Goal: Task Accomplishment & Management: Manage account settings

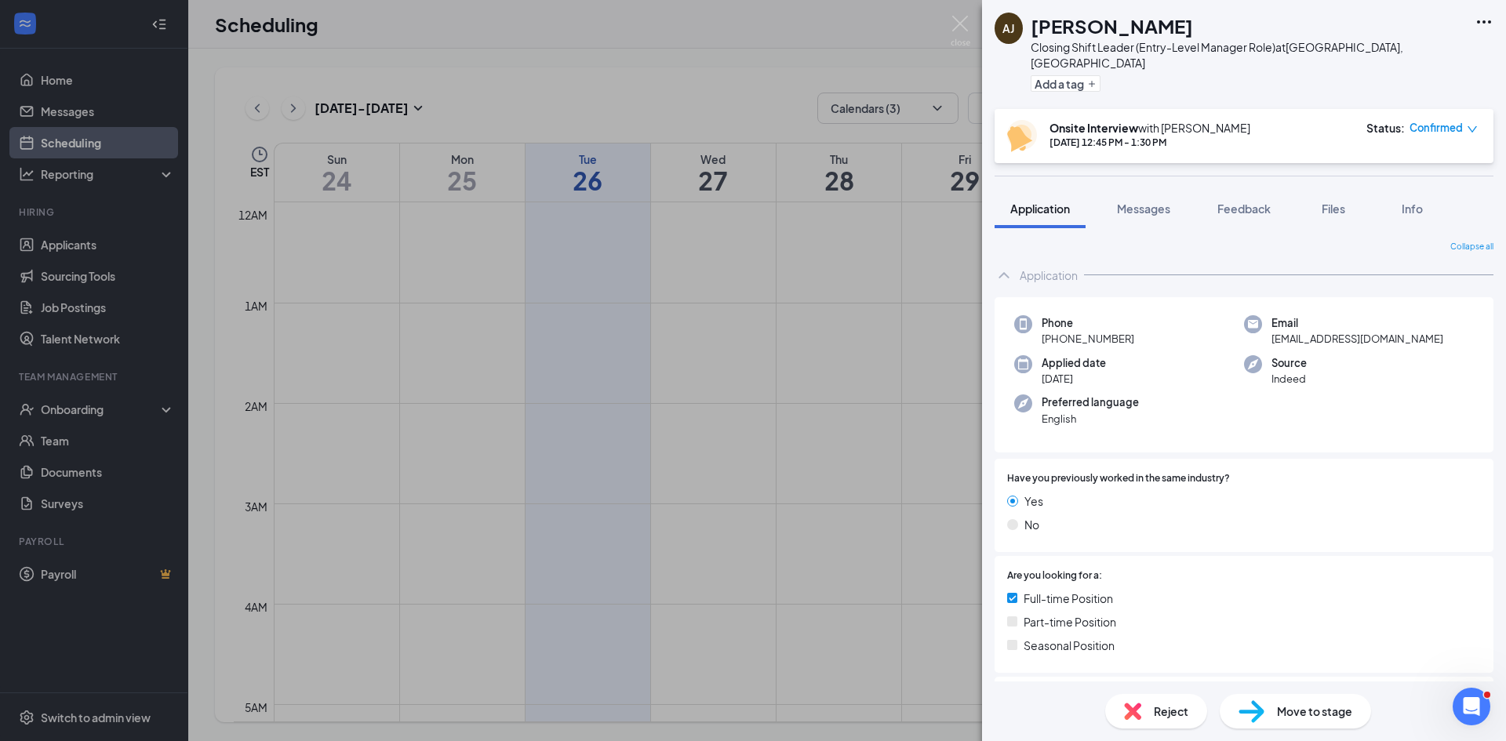
scroll to position [1006, 0]
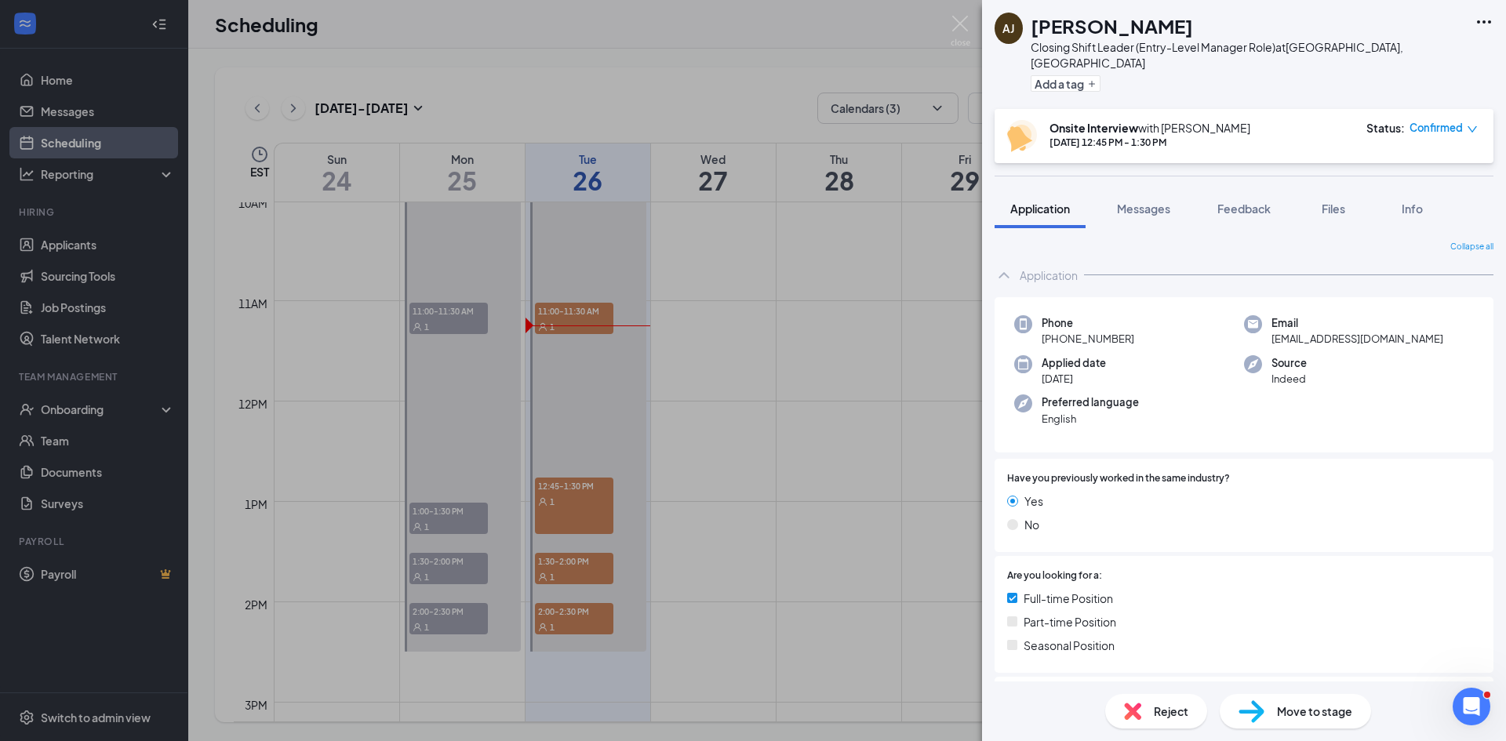
click at [380, 56] on div "AJ Adrian Jr Closing Shift Leader (Entry-Level Manager Role) at South Bend, IN …" at bounding box center [753, 370] width 1506 height 741
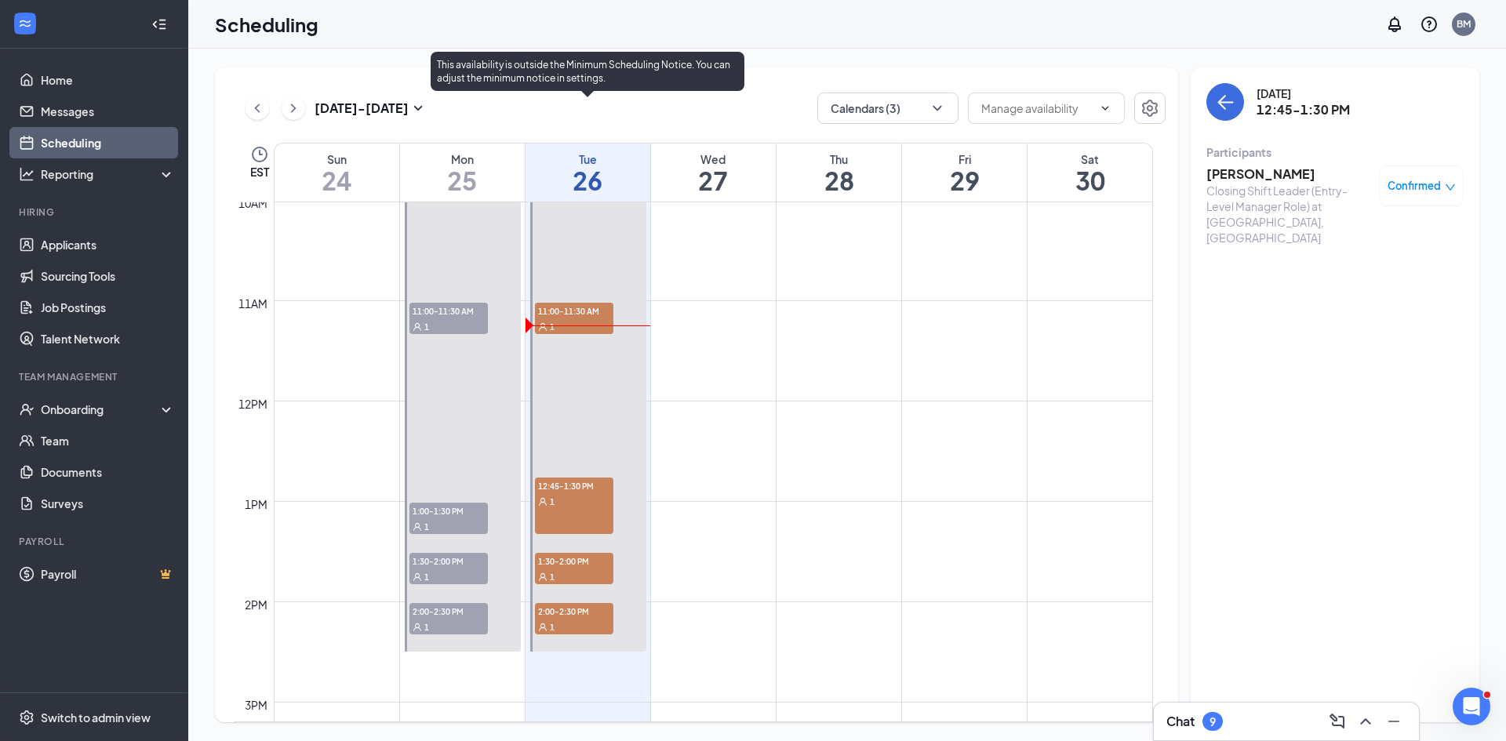
click at [580, 502] on div "1" at bounding box center [574, 501] width 78 height 16
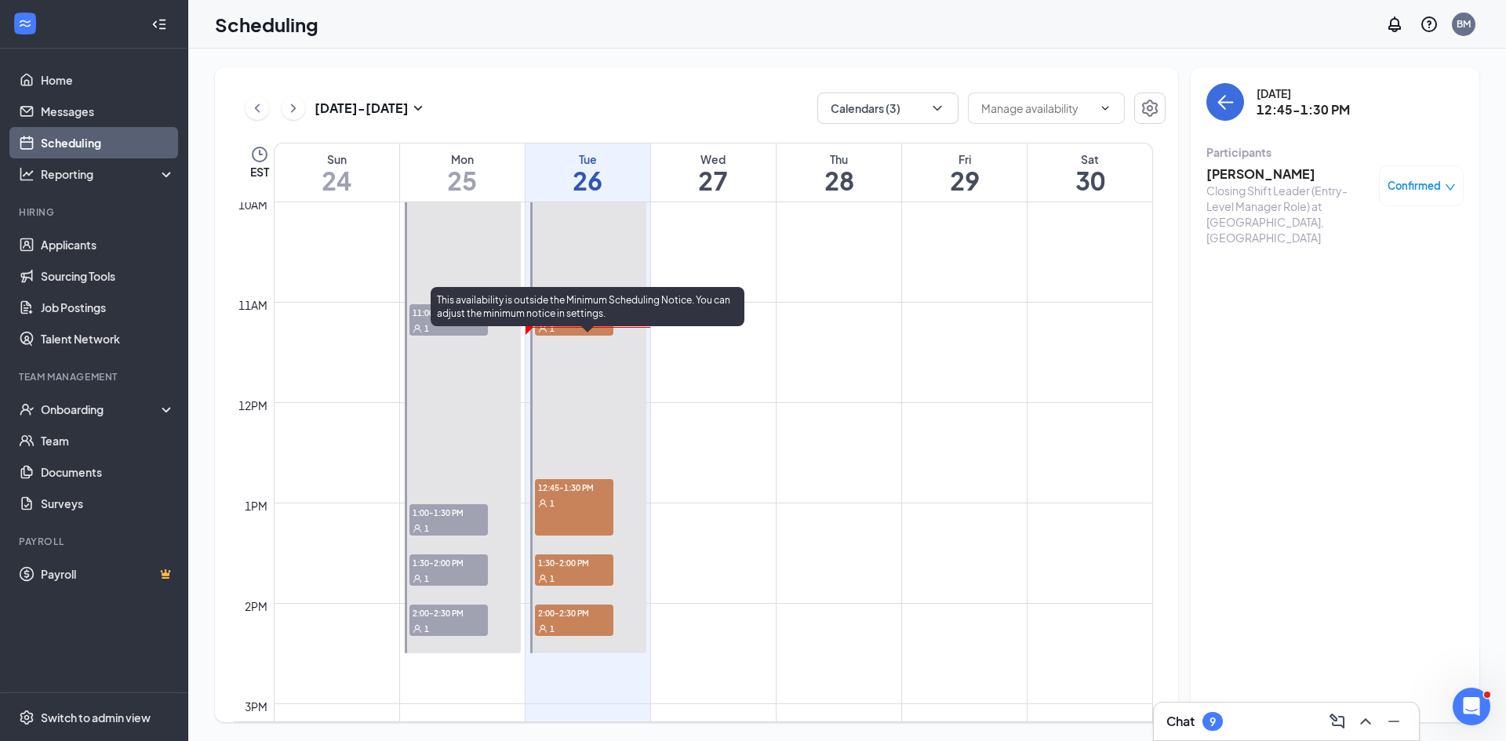
scroll to position [1006, 0]
click at [590, 510] on div "12:45-1:30 PM 1" at bounding box center [574, 506] width 78 height 56
click at [590, 487] on span "12:45-1:30 PM" at bounding box center [574, 486] width 78 height 16
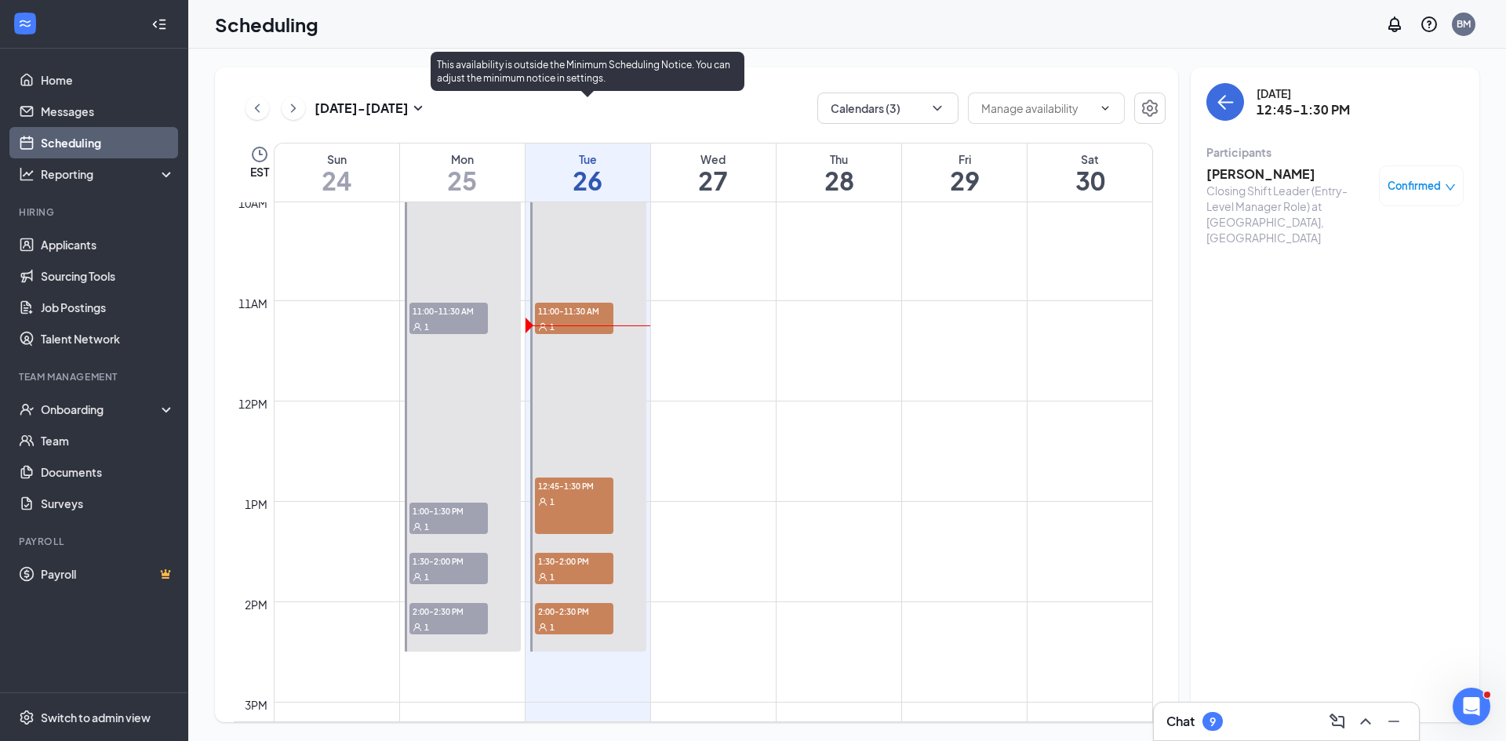
click at [575, 567] on span "1:30-2:00 PM" at bounding box center [574, 561] width 78 height 16
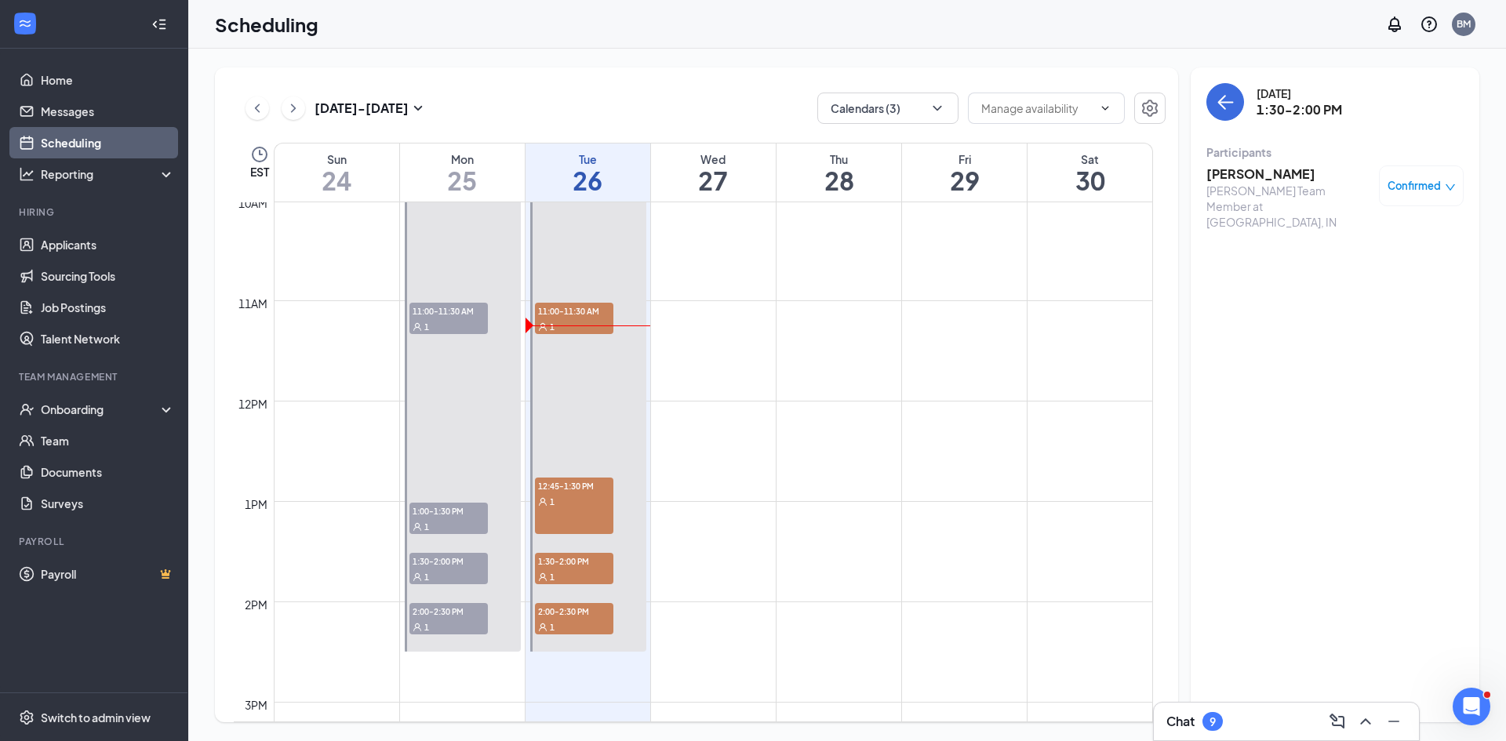
click at [1230, 174] on h3 "Trey Ulrich" at bounding box center [1288, 173] width 165 height 17
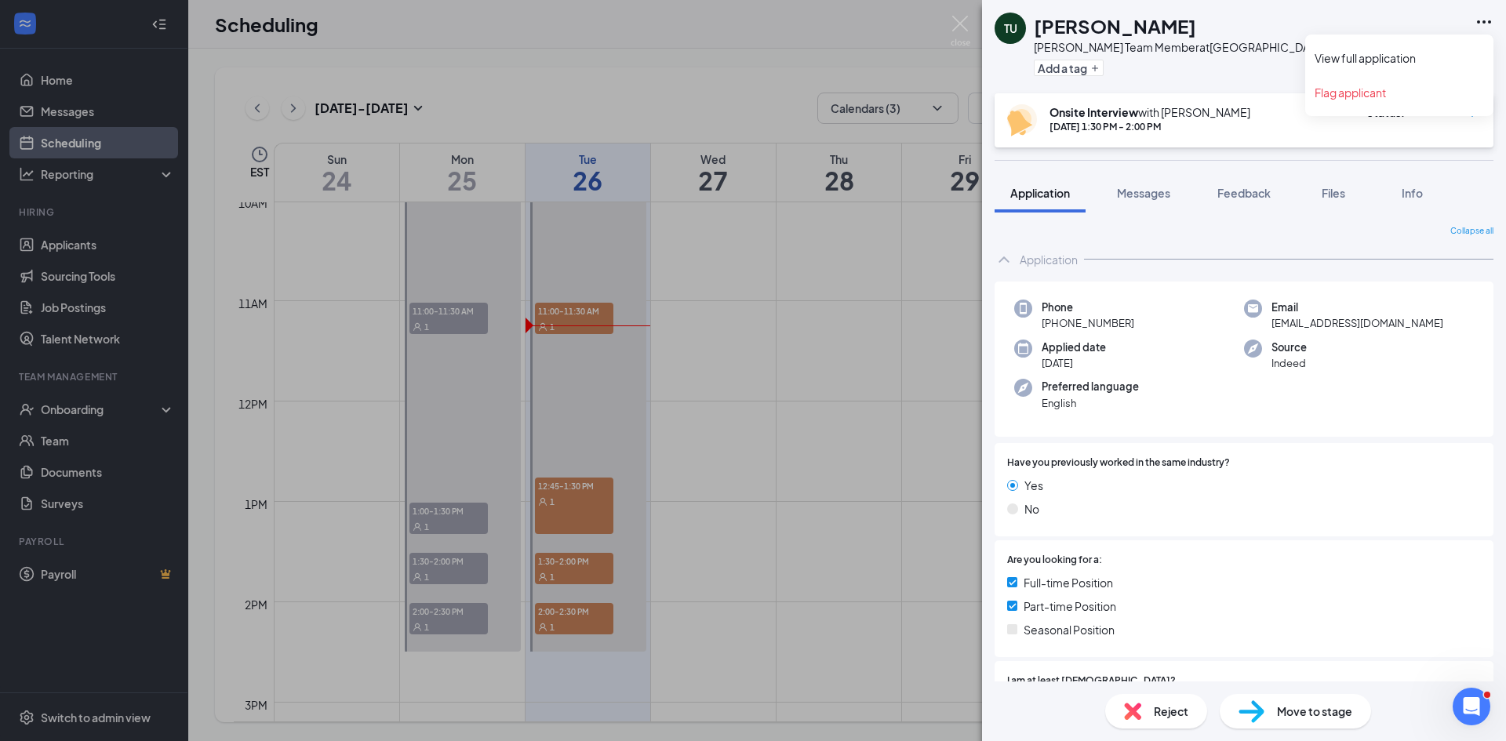
click at [1485, 20] on icon "Ellipses" at bounding box center [1483, 22] width 19 height 19
click at [1447, 53] on link "View full application" at bounding box center [1398, 58] width 169 height 16
click at [949, 27] on div "TU Trey Ulrich Culver’s Team Member at South Bend, IN Add a tag Onsite Intervie…" at bounding box center [753, 370] width 1506 height 741
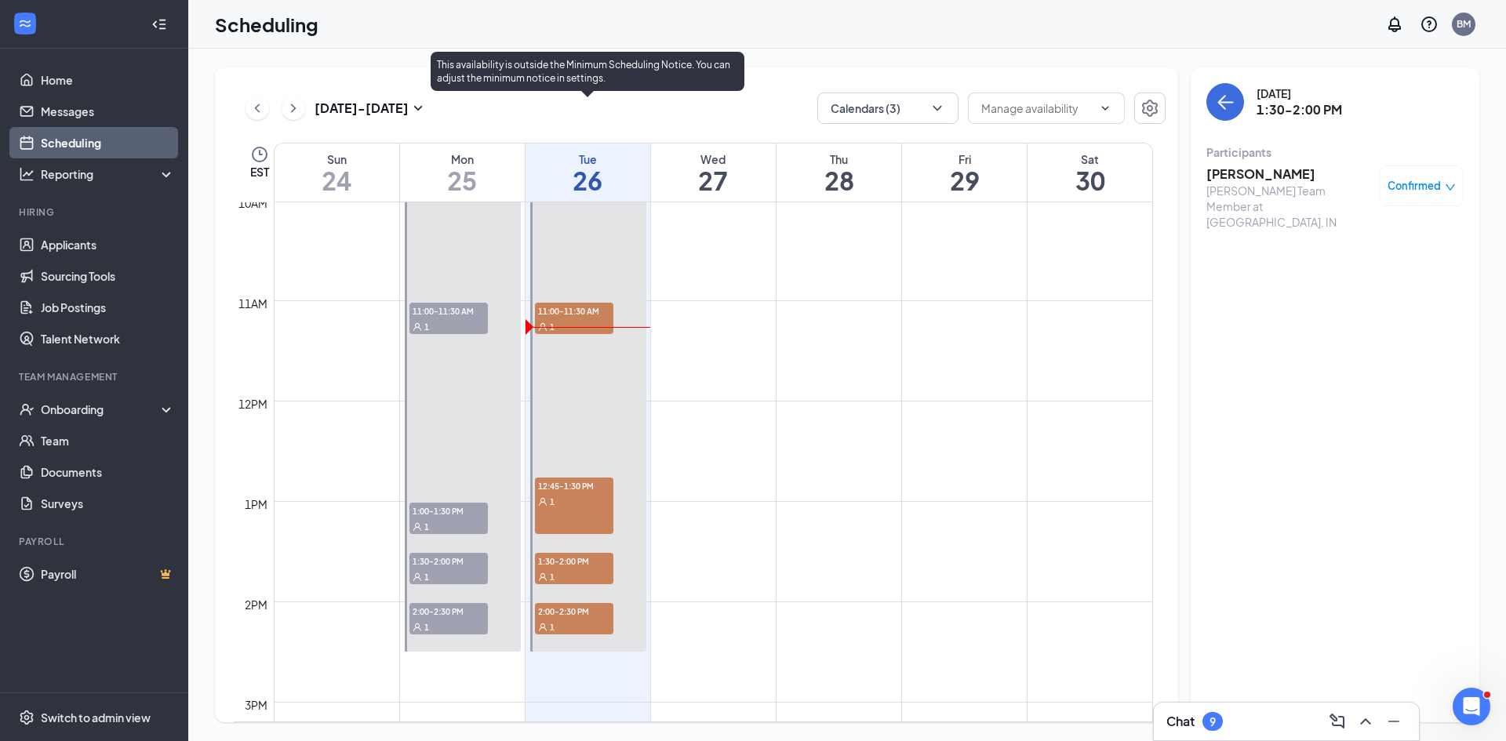
click at [594, 614] on span "2:00-2:30 PM" at bounding box center [574, 611] width 78 height 16
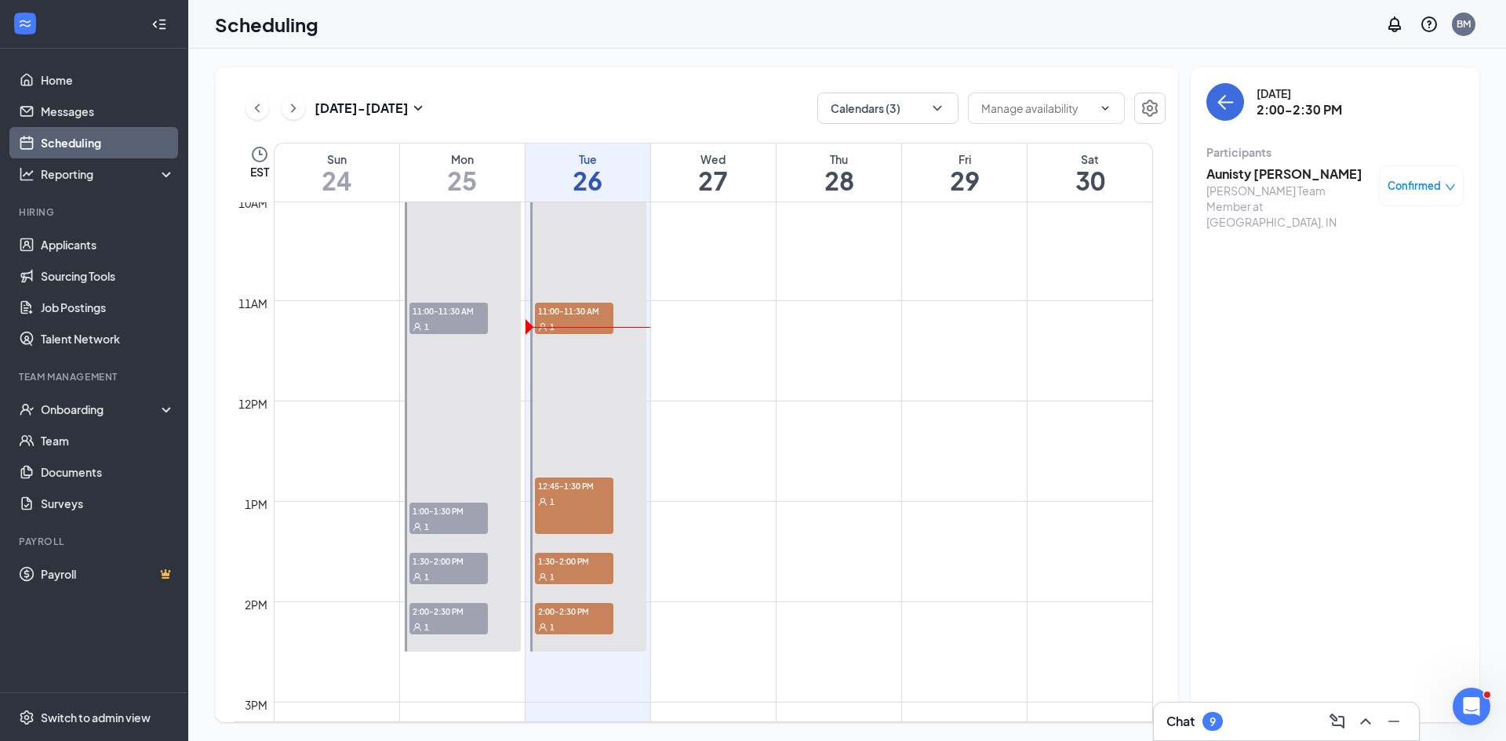
click at [1250, 180] on h3 "Aunisty Alexander" at bounding box center [1288, 173] width 165 height 17
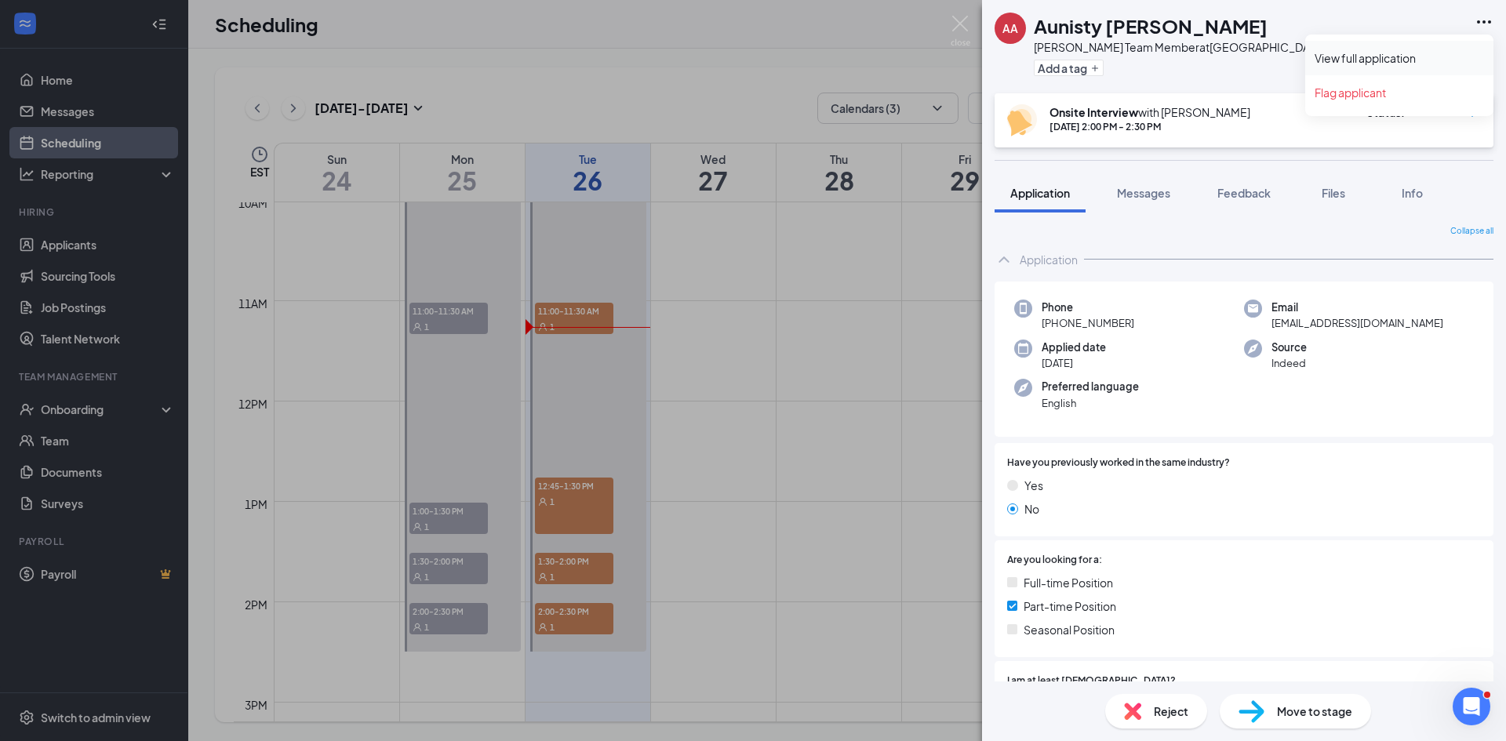
click at [1445, 53] on link "View full application" at bounding box center [1398, 58] width 169 height 16
click at [964, 29] on img at bounding box center [960, 31] width 20 height 31
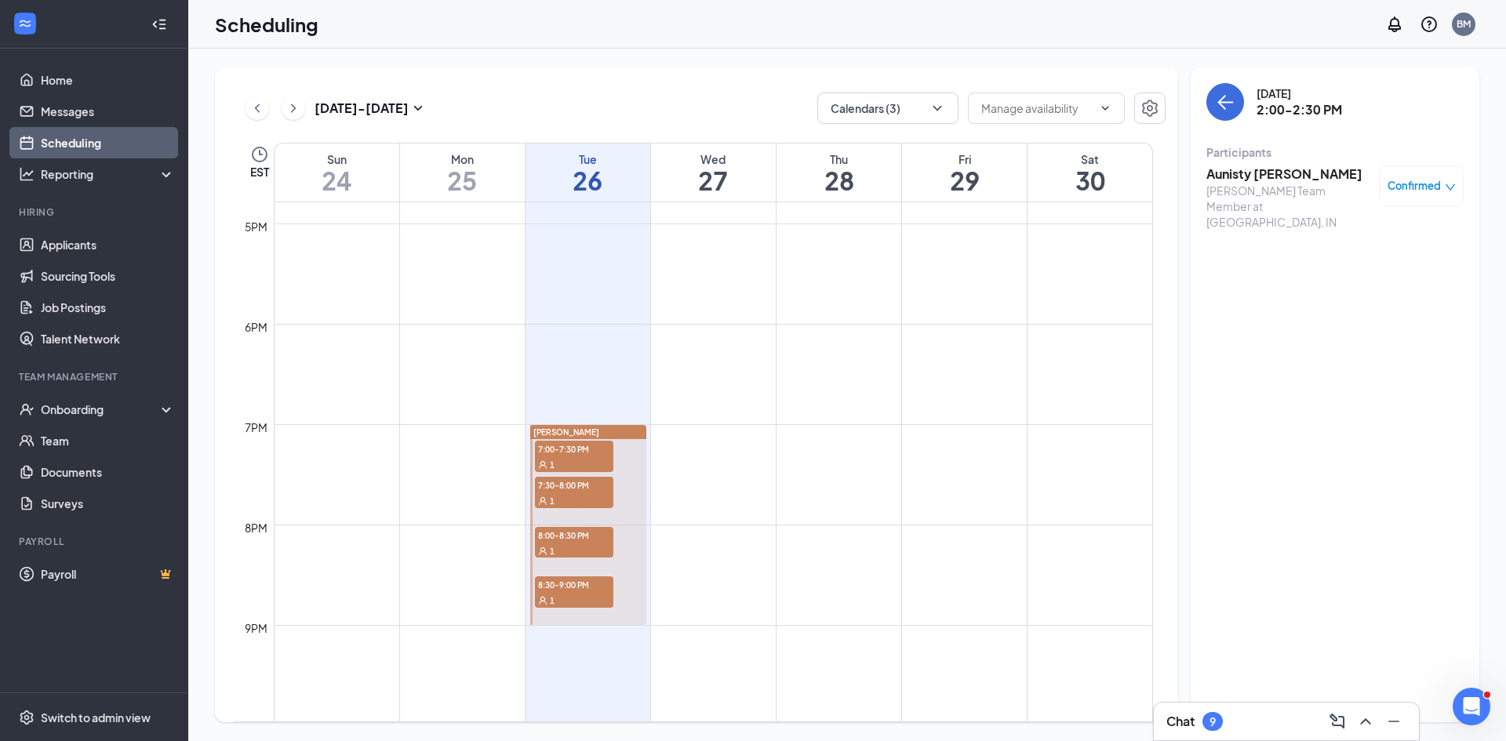
scroll to position [1712, 0]
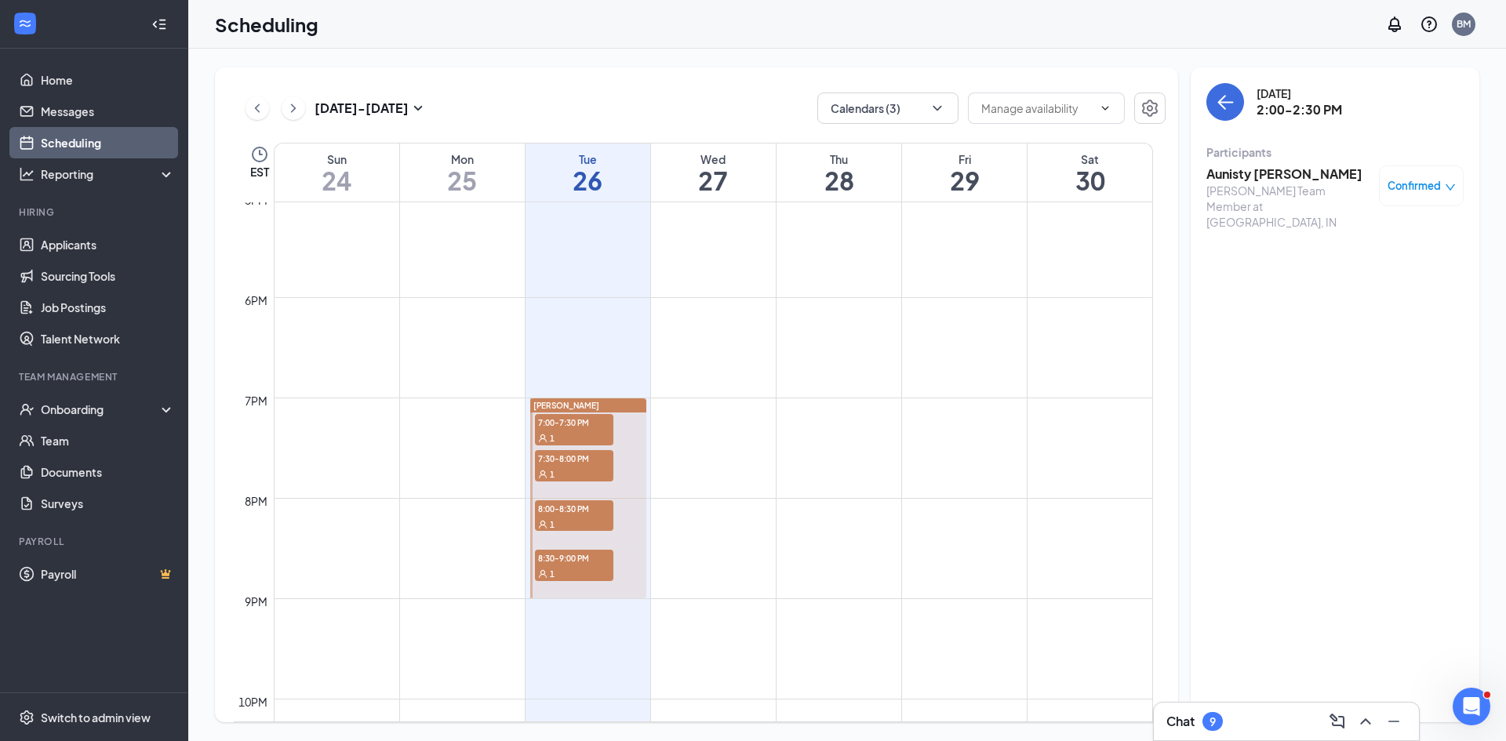
click at [583, 437] on div "1" at bounding box center [574, 438] width 78 height 16
click at [1295, 176] on h3 "Chase Chmielewski" at bounding box center [1288, 173] width 165 height 17
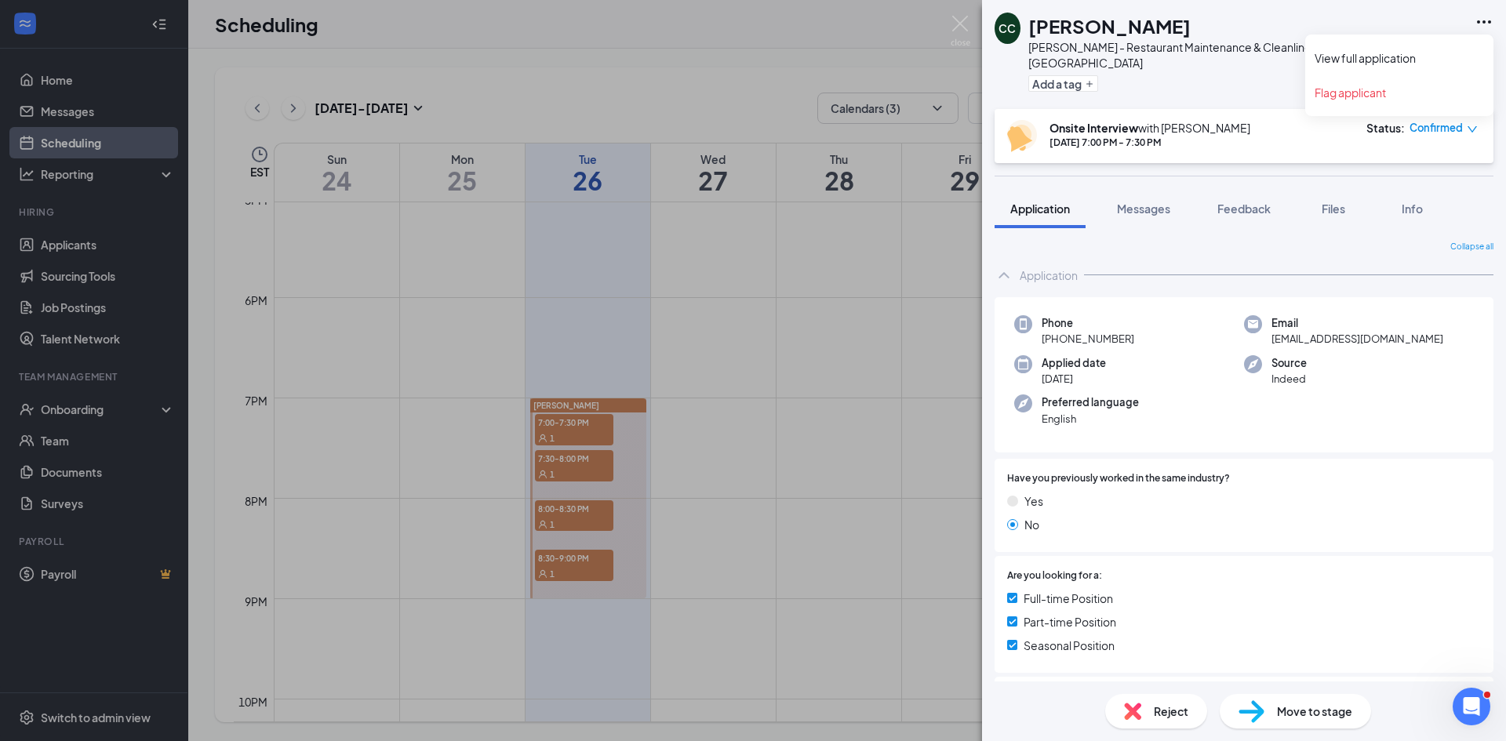
click at [1482, 23] on icon "Ellipses" at bounding box center [1483, 22] width 19 height 19
click at [1424, 65] on link "View full application" at bounding box center [1398, 58] width 169 height 16
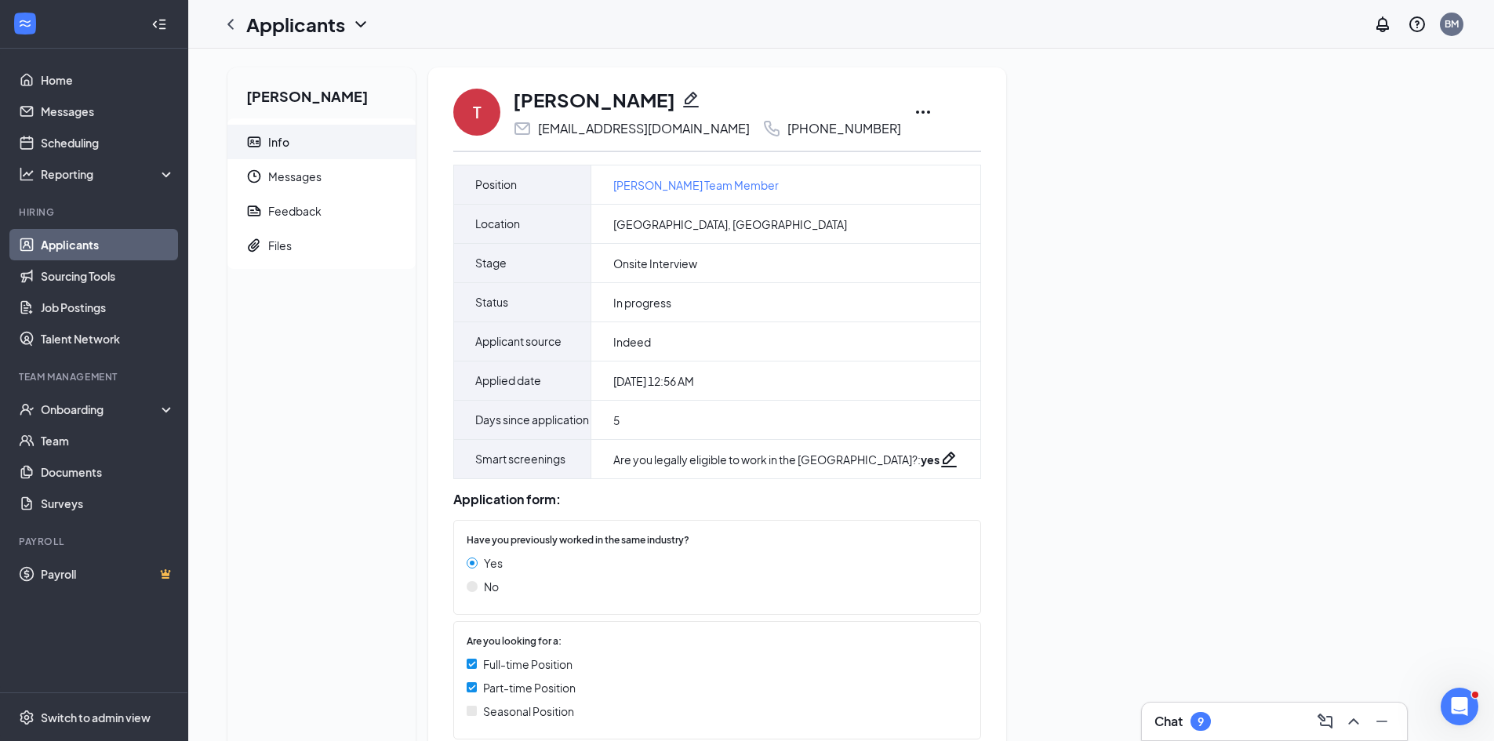
click at [914, 110] on icon "Ellipses" at bounding box center [923, 112] width 19 height 19
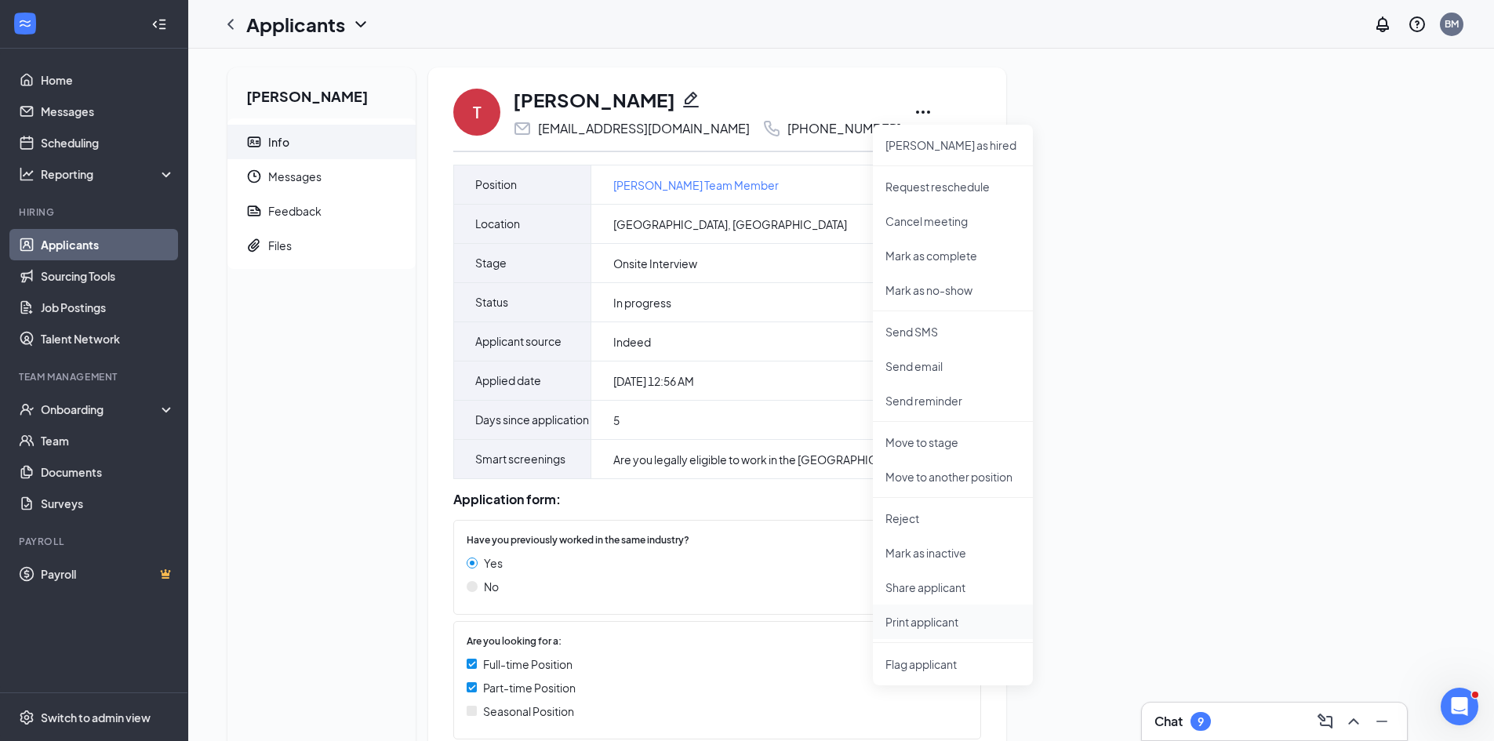
click at [954, 630] on li "Print applicant" at bounding box center [953, 622] width 160 height 35
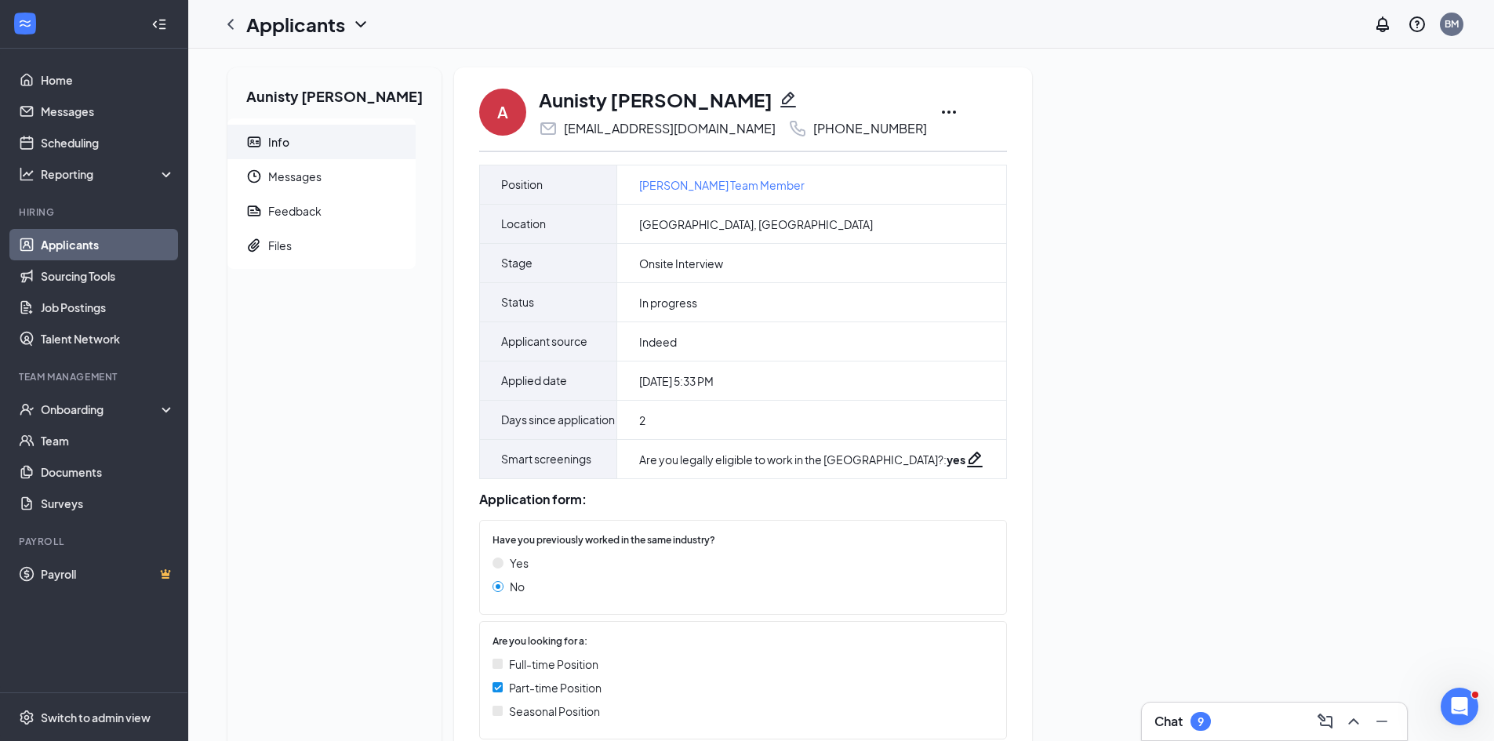
click at [943, 108] on icon "Ellipses" at bounding box center [948, 112] width 19 height 19
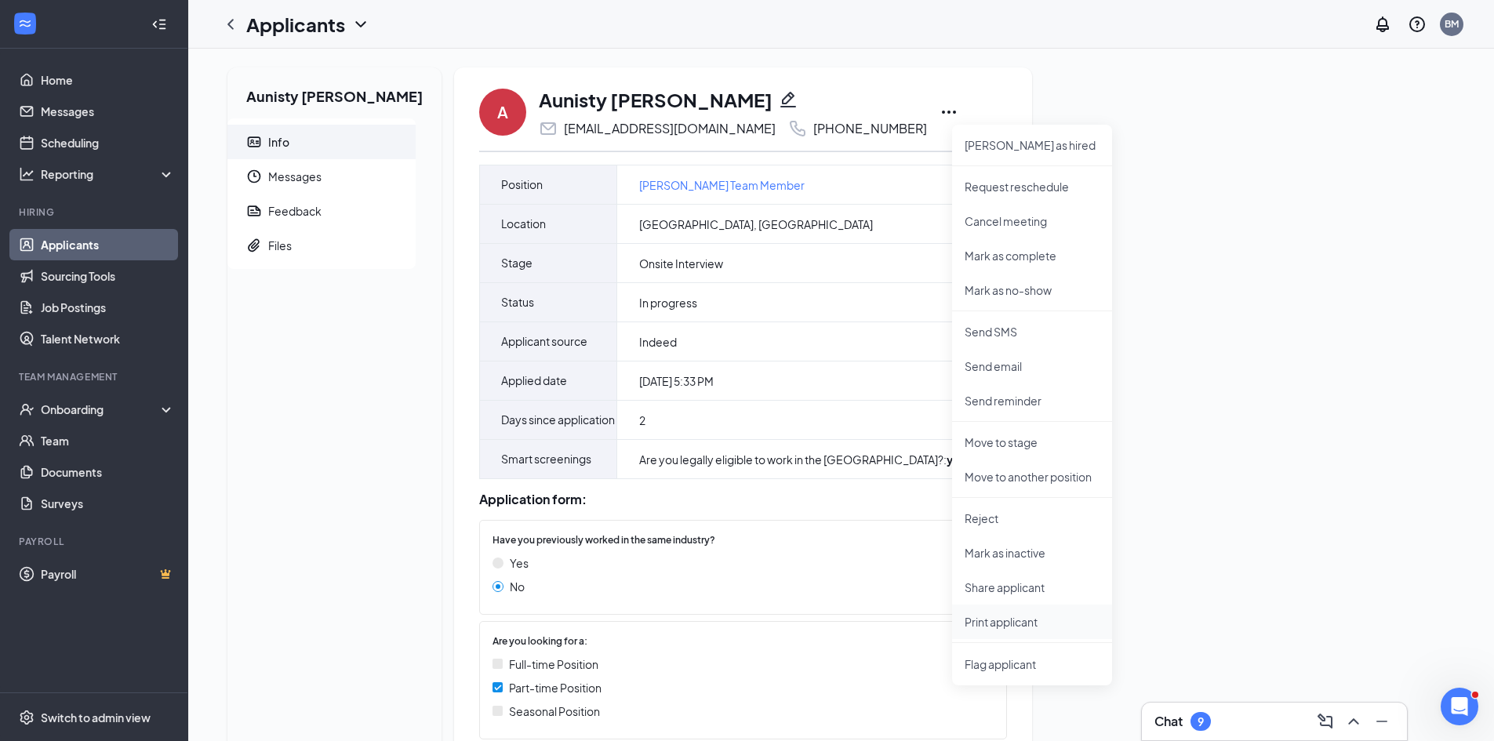
click at [1033, 620] on p "Print applicant" at bounding box center [1031, 622] width 135 height 16
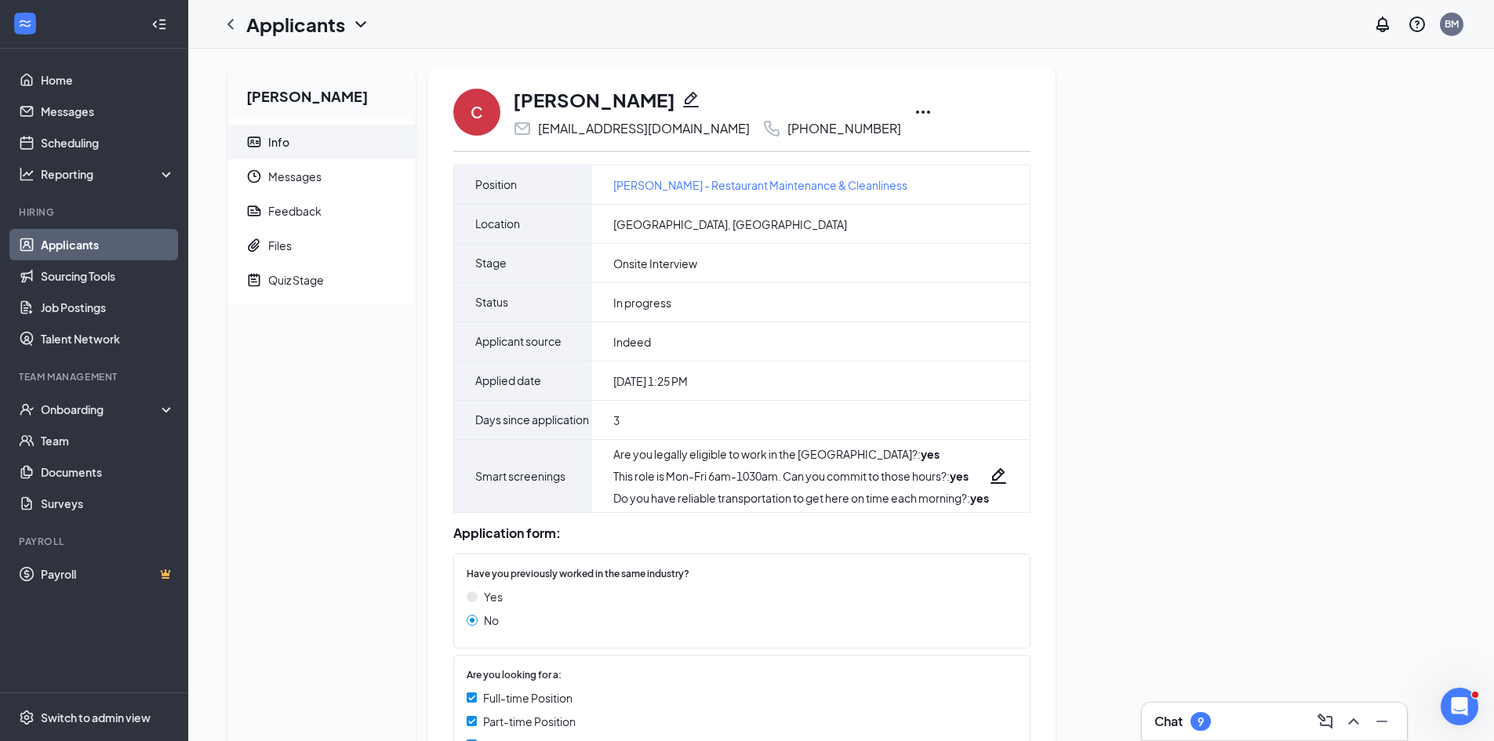
click at [914, 105] on icon "Ellipses" at bounding box center [923, 112] width 19 height 19
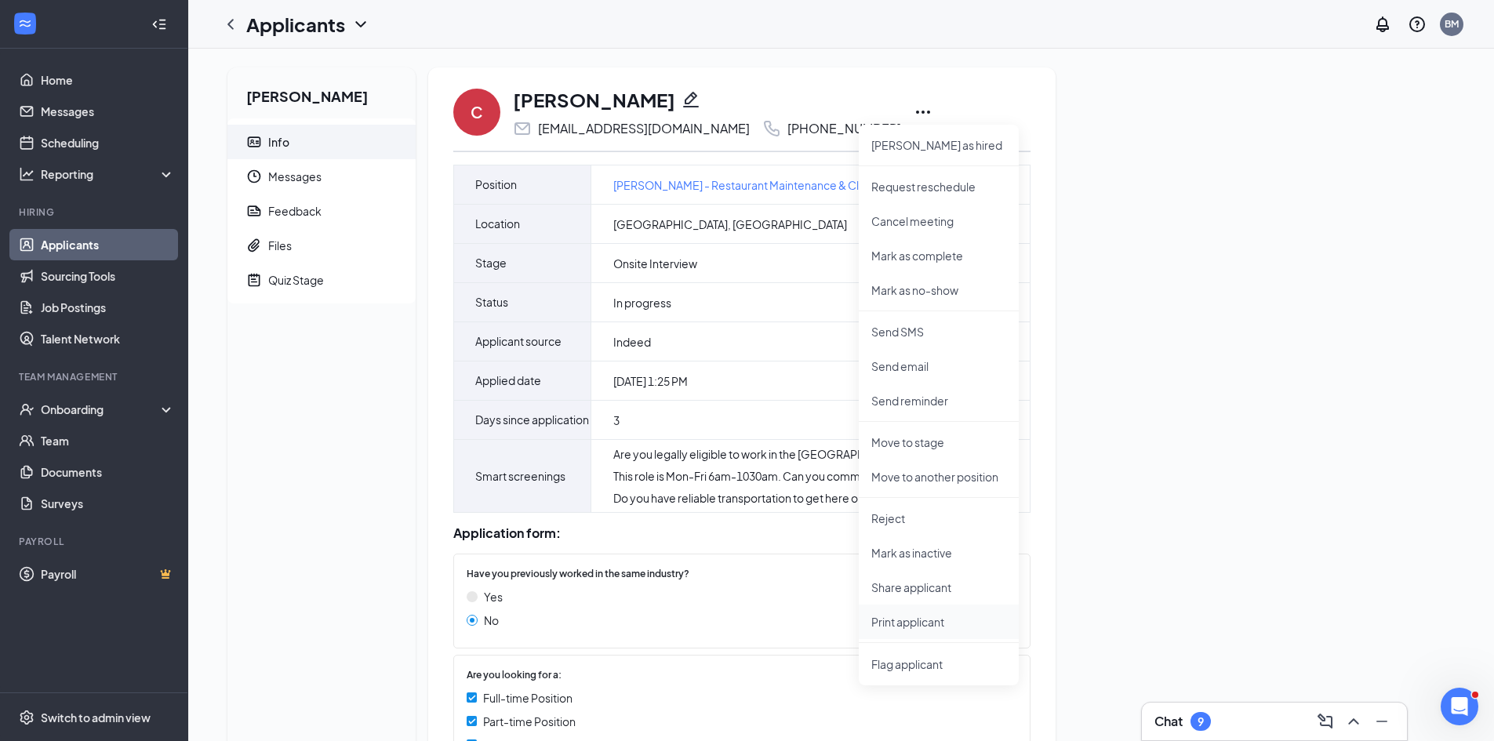
click at [962, 616] on p "Print applicant" at bounding box center [938, 622] width 135 height 16
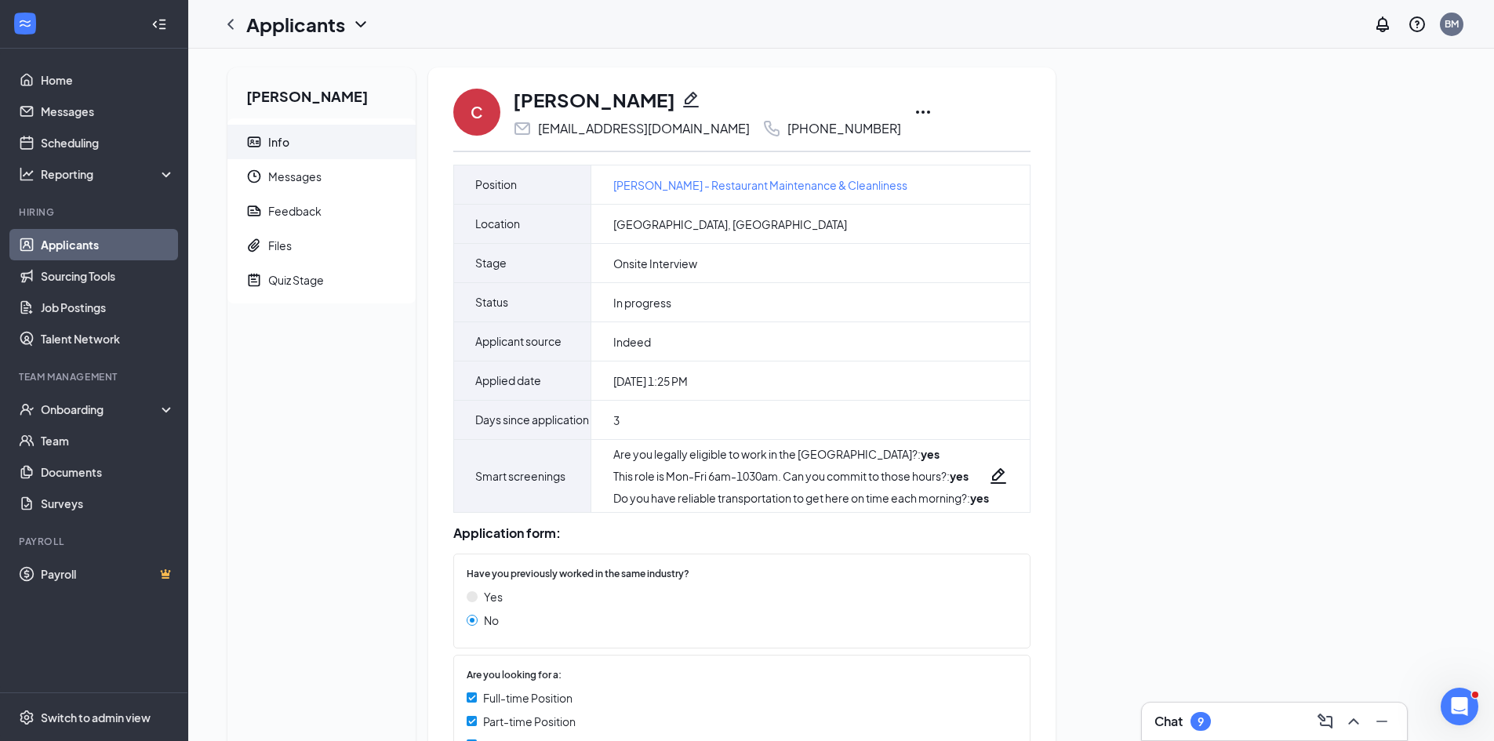
click at [90, 249] on link "Applicants" at bounding box center [108, 244] width 134 height 31
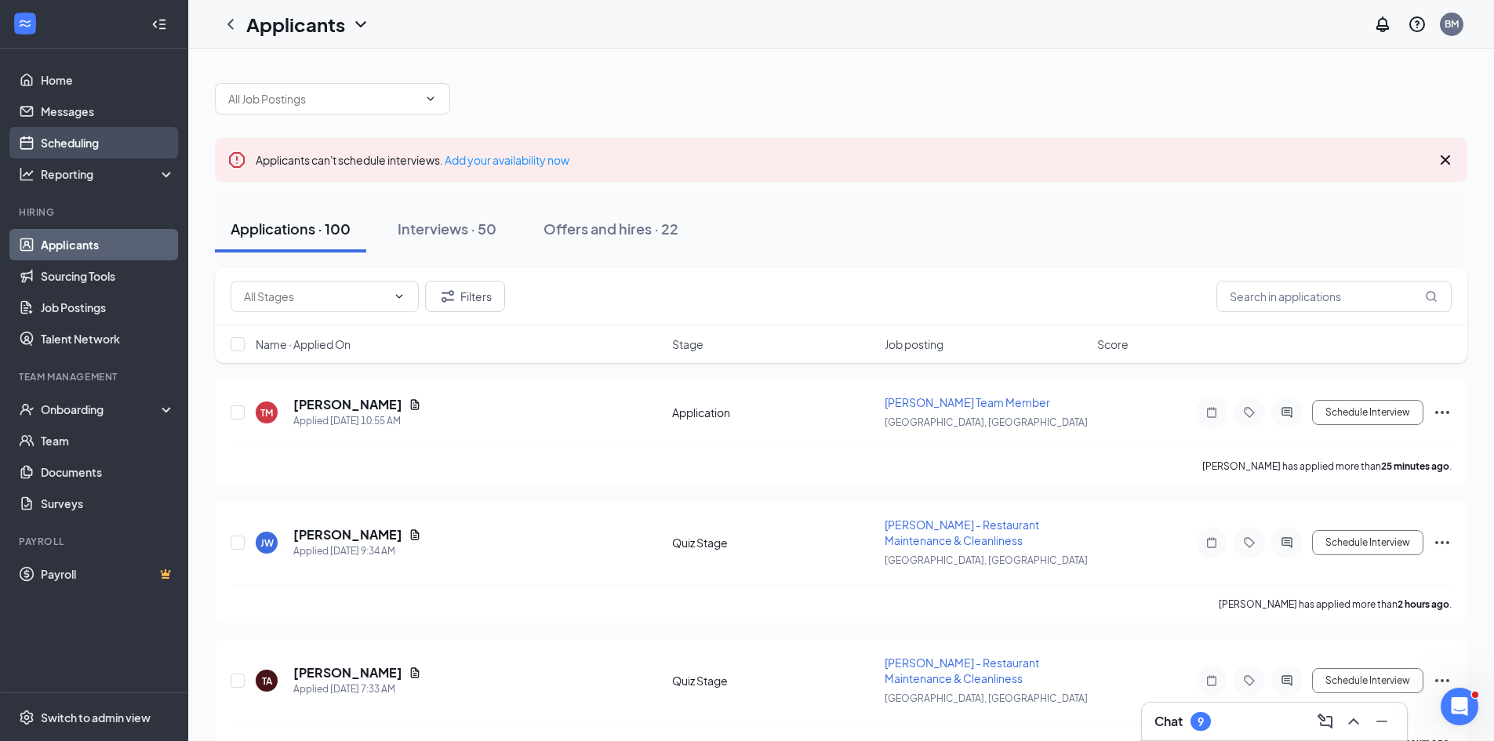
click at [103, 139] on link "Scheduling" at bounding box center [108, 142] width 134 height 31
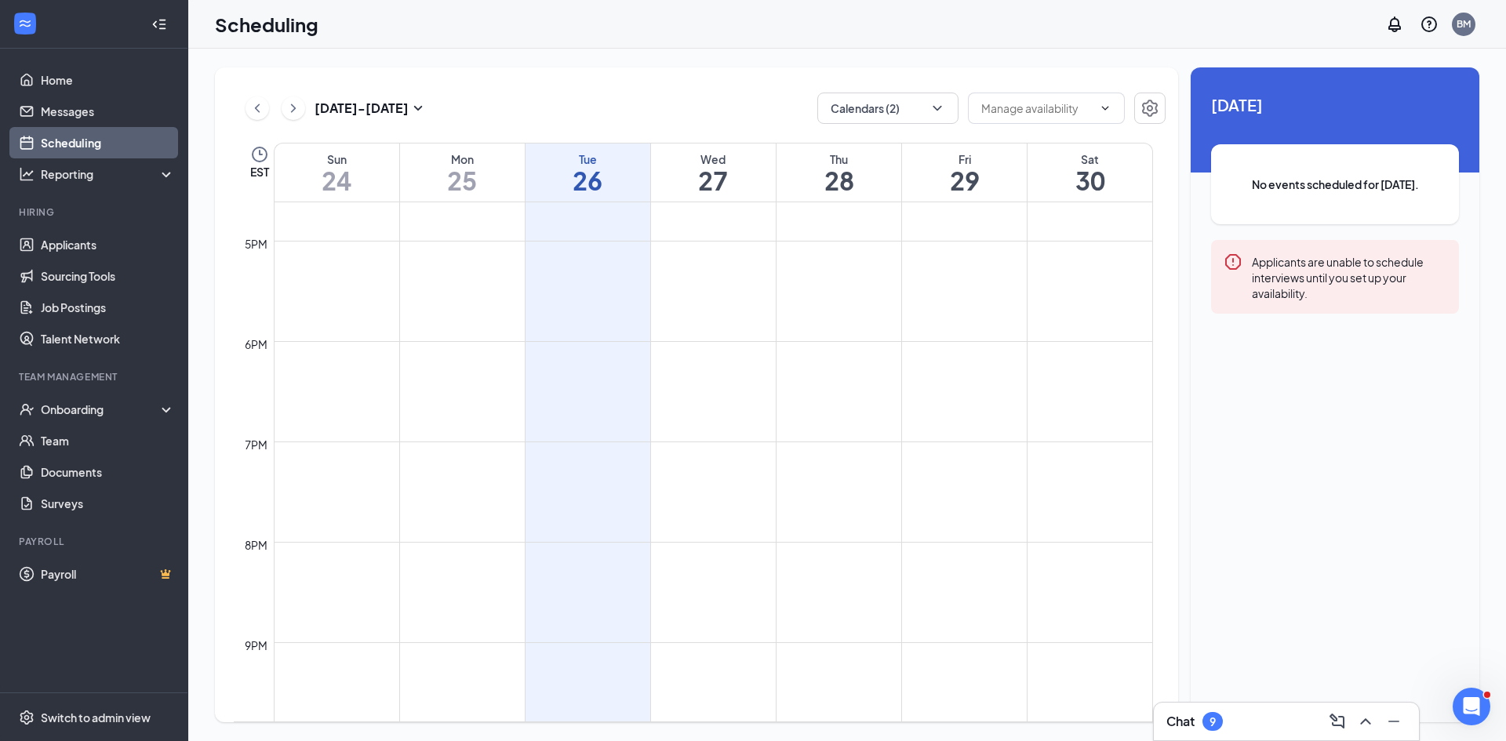
scroll to position [1890, 0]
click at [955, 96] on button "Calendars (2)" at bounding box center [887, 108] width 141 height 31
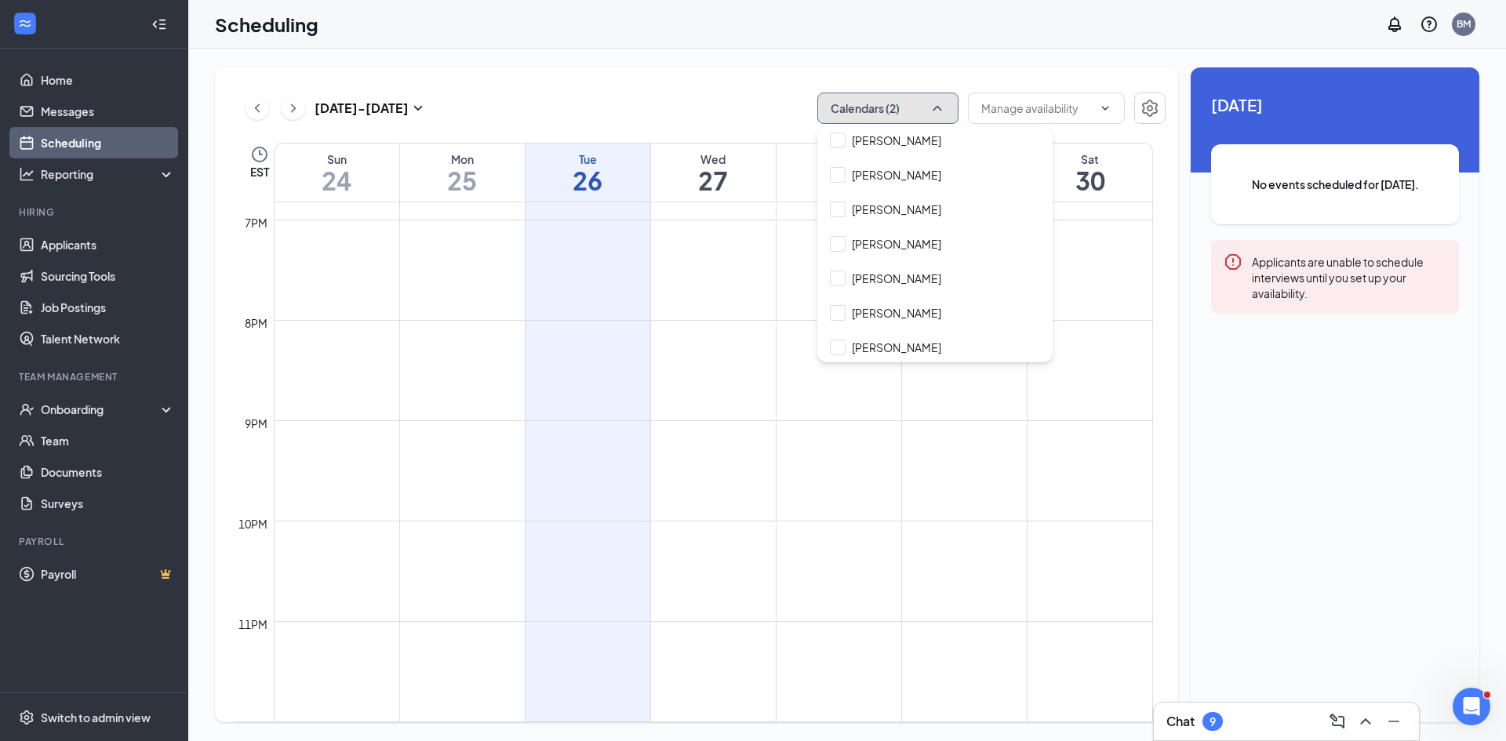
scroll to position [317, 0]
click at [845, 242] on input "Joshua Mullins" at bounding box center [885, 242] width 111 height 16
checkbox input "true"
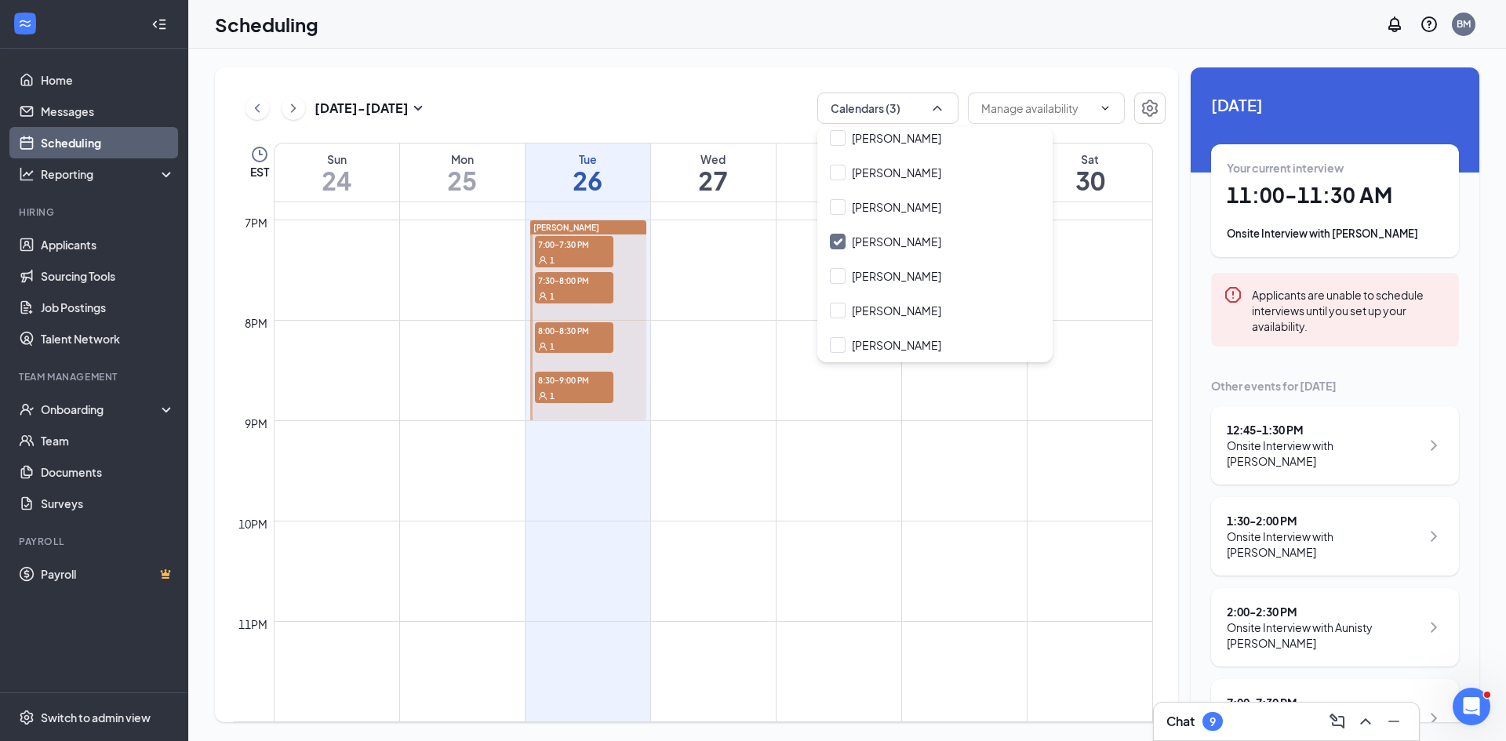
click at [720, 53] on div "Aug 24 - Aug 30 Calendars (3) EST Sun 24 Mon 25 Tue 26 Wed 27 Thu 28 Fri 29 Sat…" at bounding box center [846, 395] width 1317 height 692
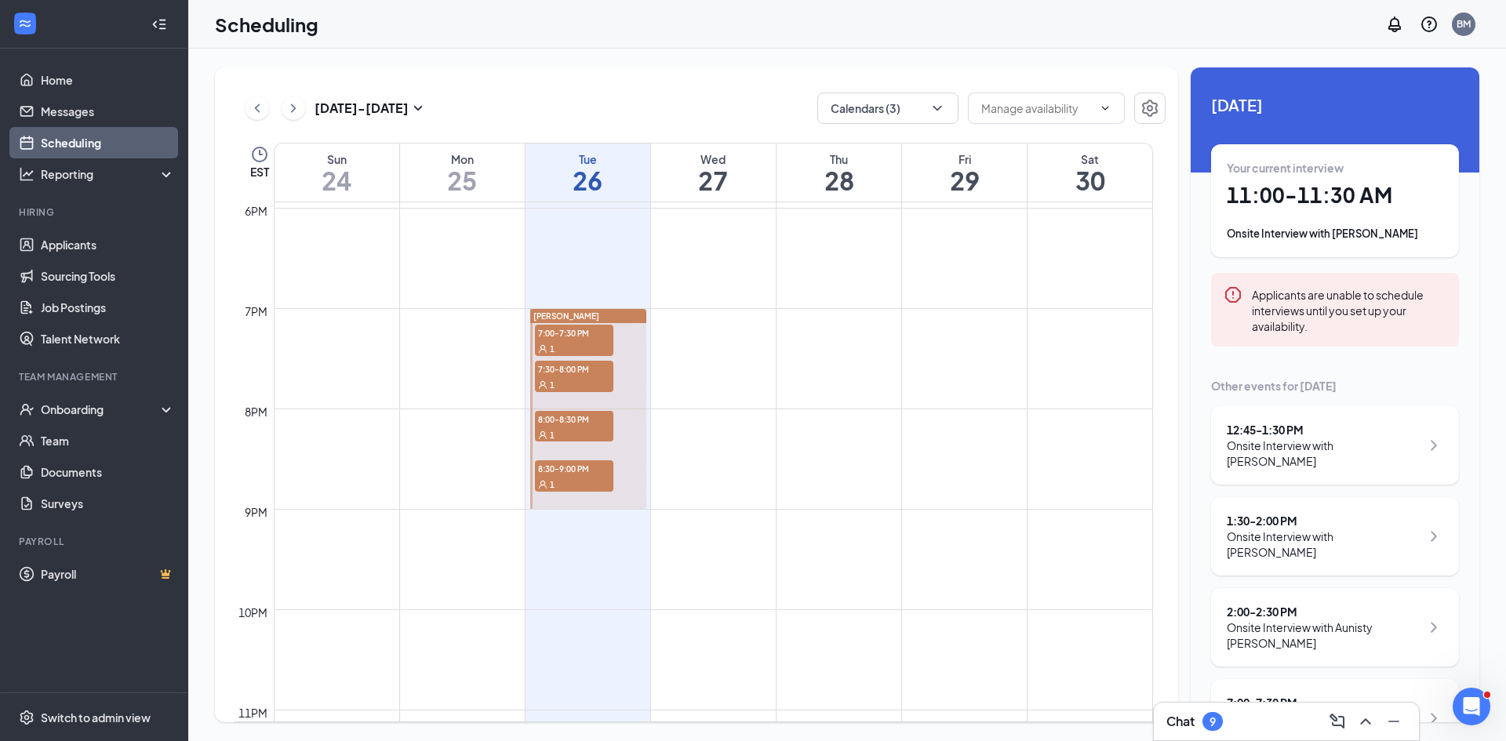
scroll to position [1890, 0]
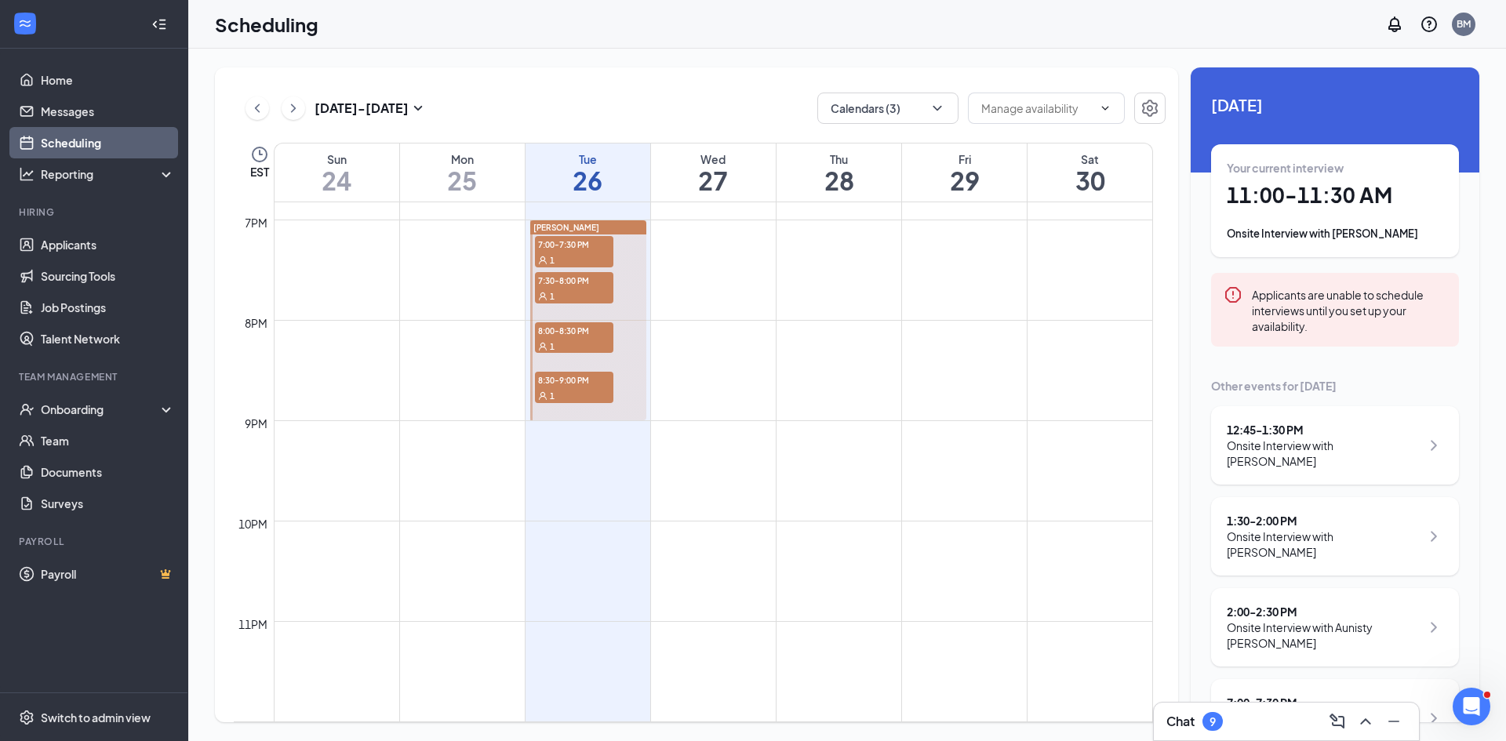
click at [543, 288] on div "1" at bounding box center [574, 296] width 78 height 16
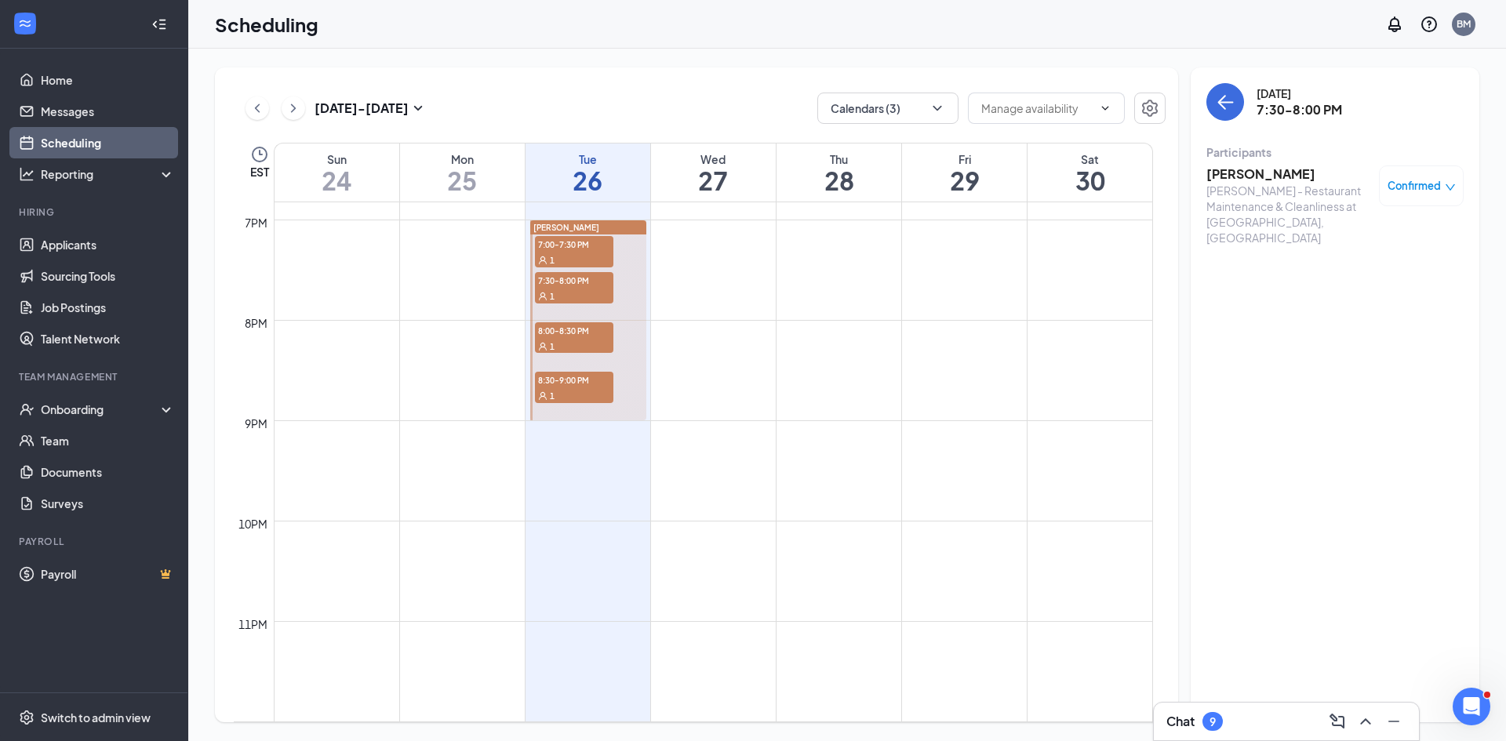
click at [1266, 171] on h3 "Alan Aguilar" at bounding box center [1288, 173] width 165 height 17
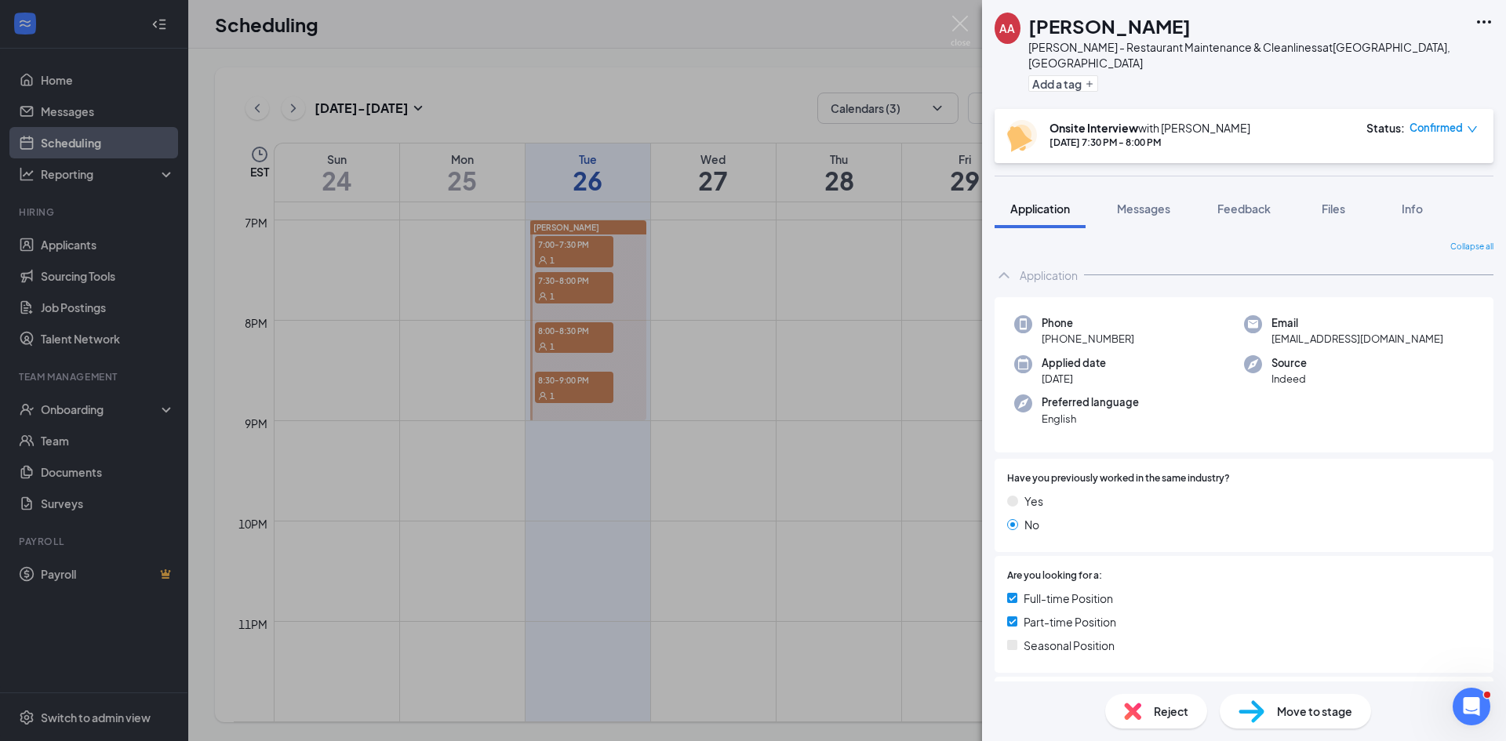
click at [1477, 21] on icon "Ellipses" at bounding box center [1484, 21] width 14 height 3
click at [1397, 59] on link "View full application" at bounding box center [1398, 58] width 169 height 16
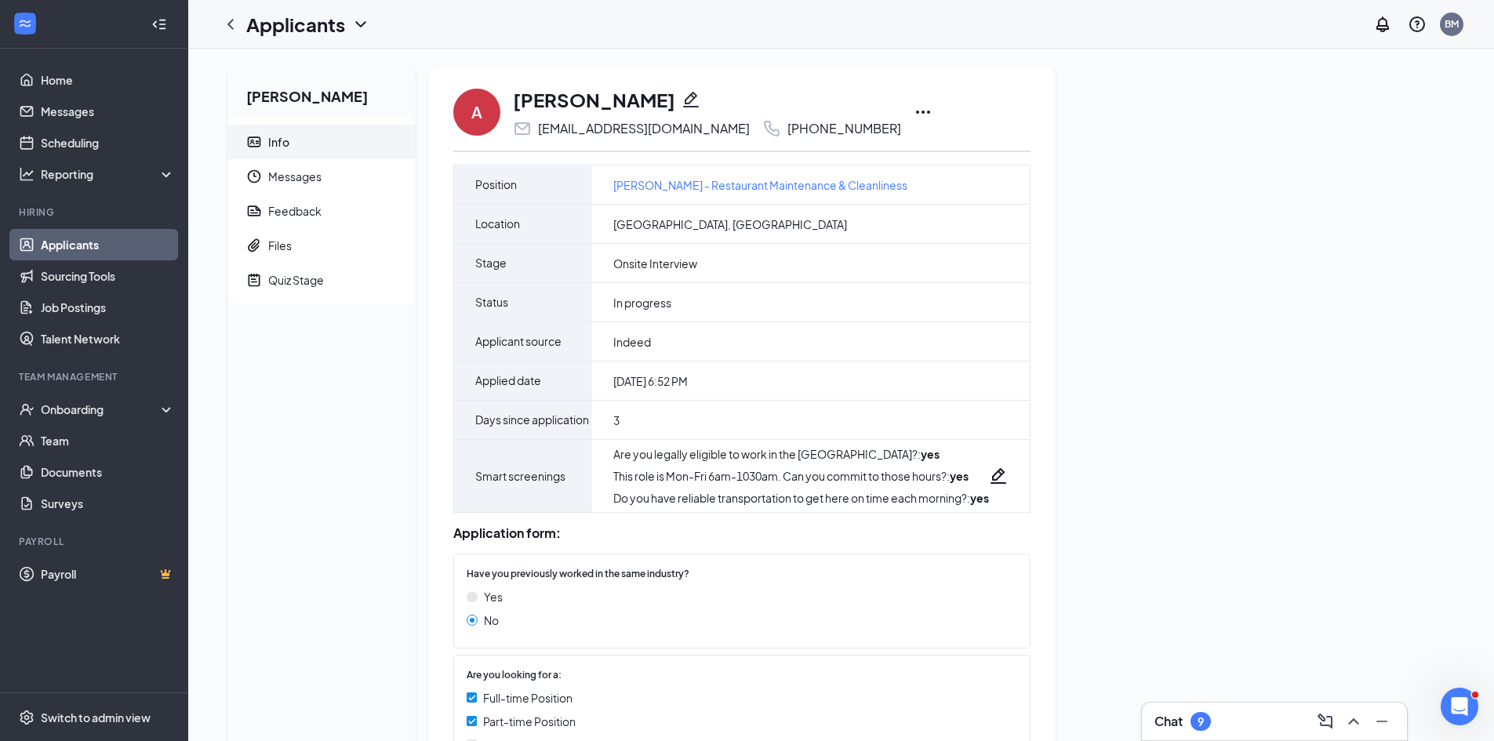
click at [914, 111] on icon "Ellipses" at bounding box center [923, 112] width 19 height 19
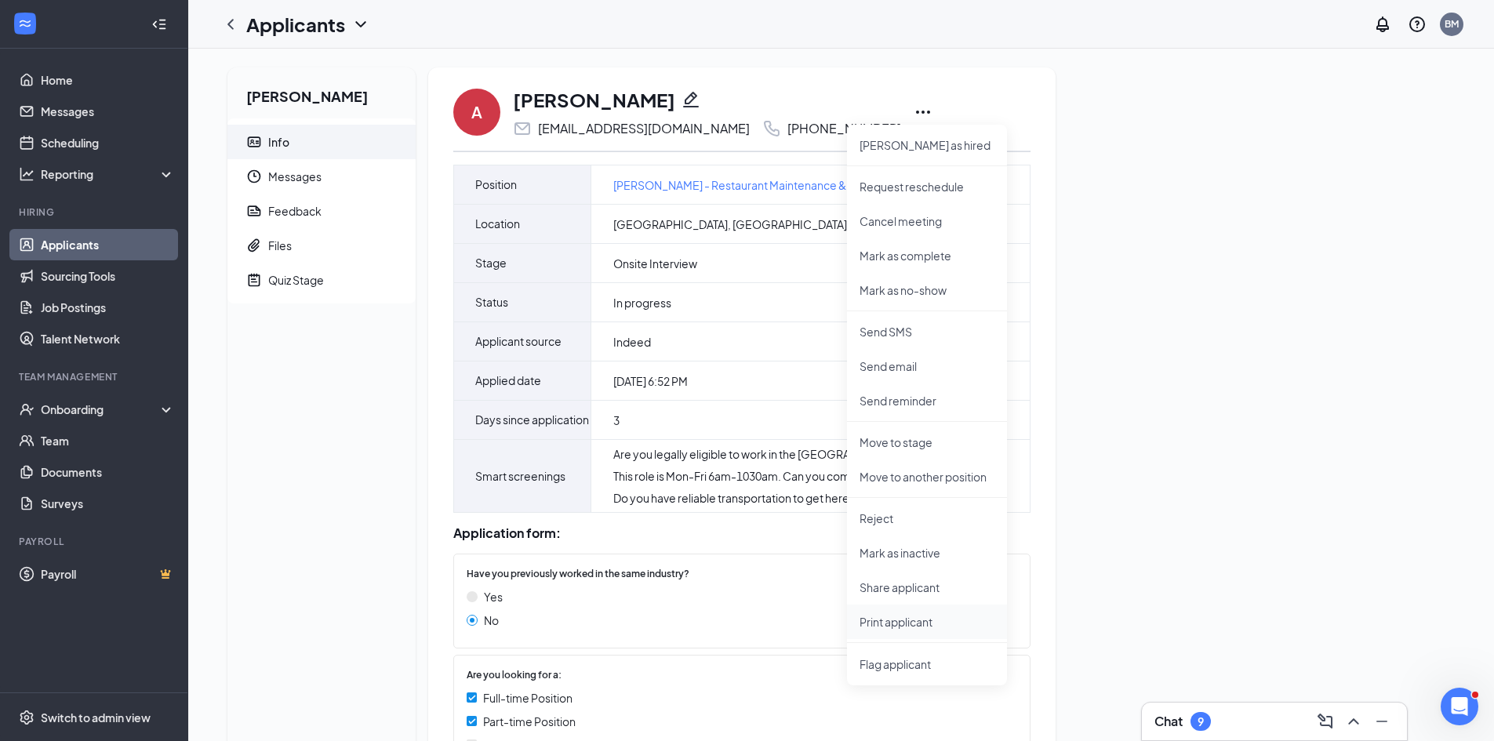
click at [928, 624] on p "Print applicant" at bounding box center [926, 622] width 135 height 16
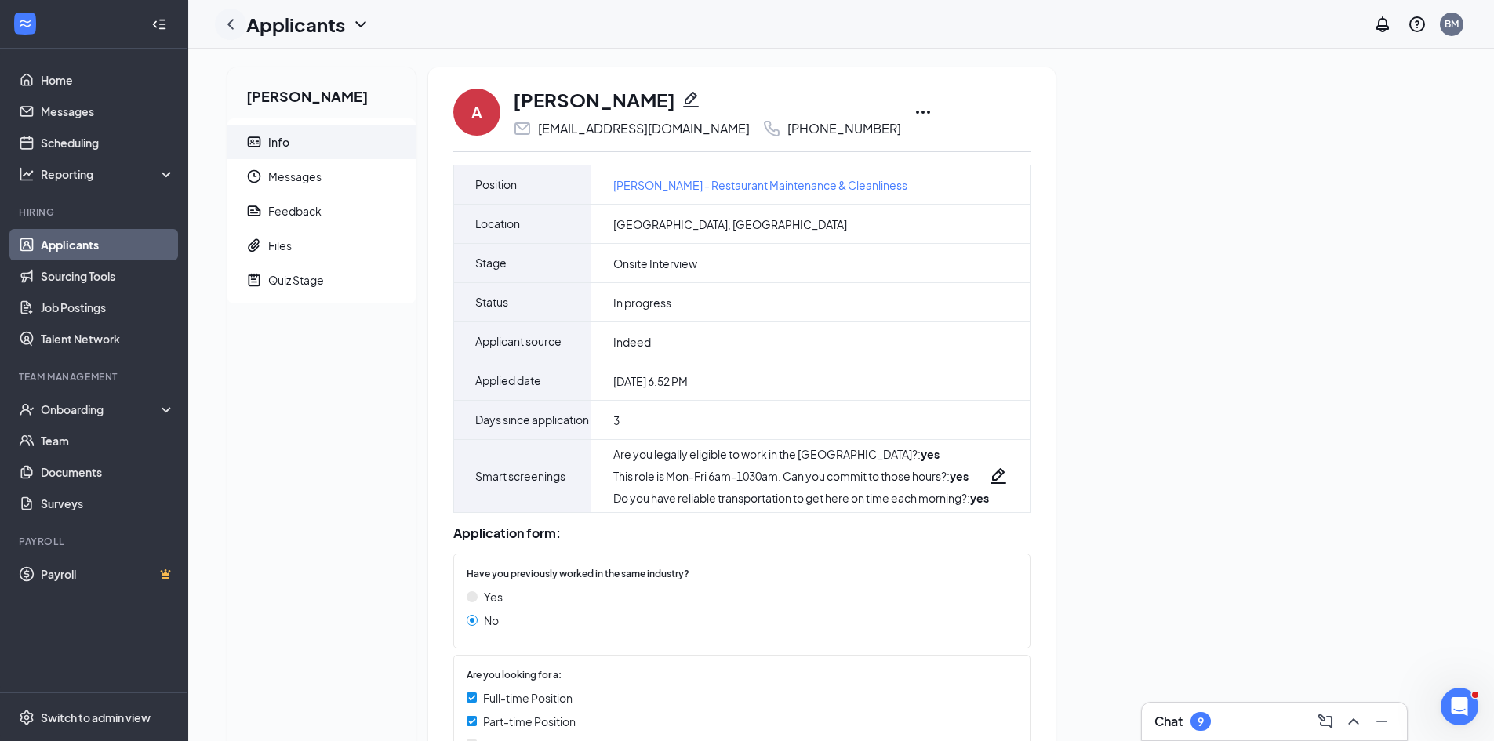
click at [229, 13] on div at bounding box center [230, 24] width 31 height 31
click at [227, 20] on icon "ChevronLeft" at bounding box center [230, 24] width 19 height 19
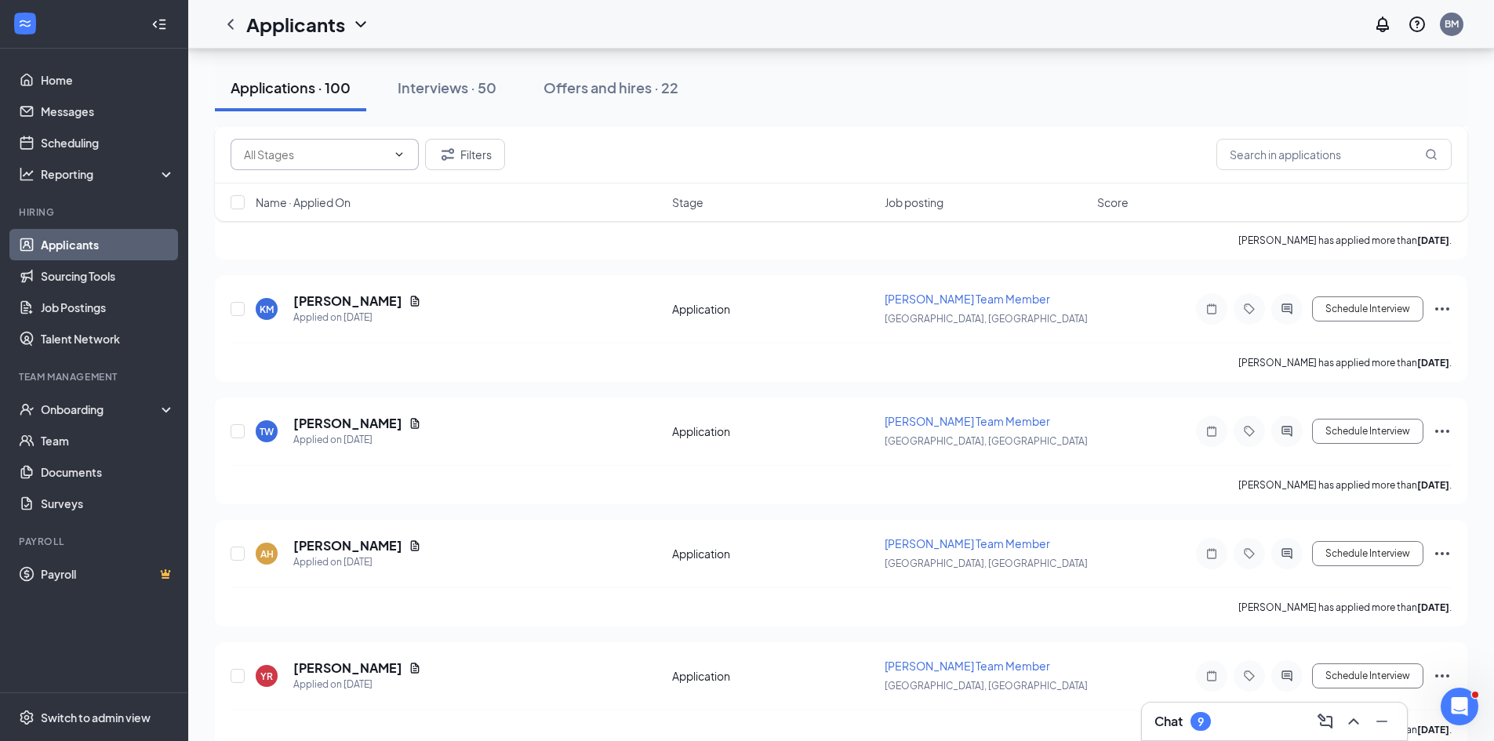
scroll to position [2980, 0]
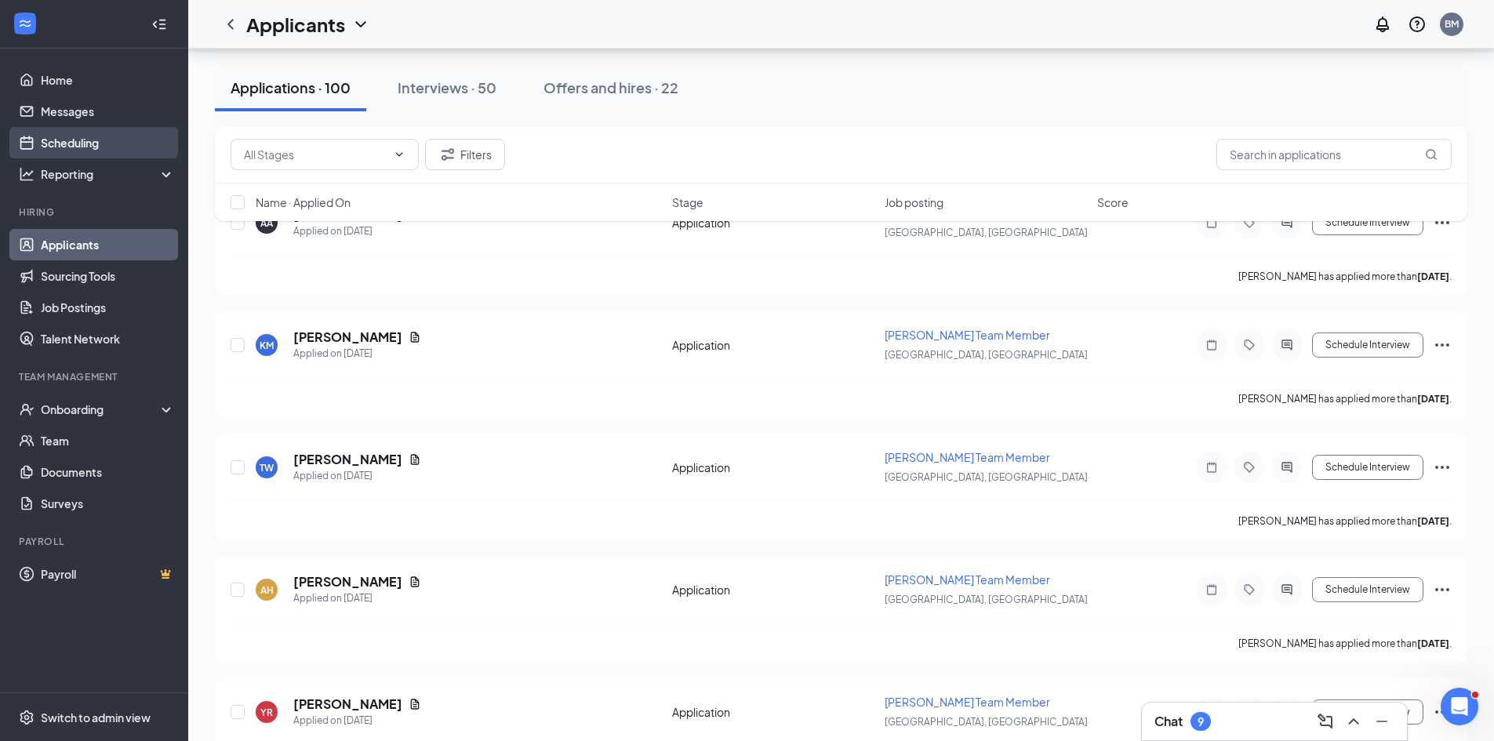
click at [128, 146] on link "Scheduling" at bounding box center [108, 142] width 134 height 31
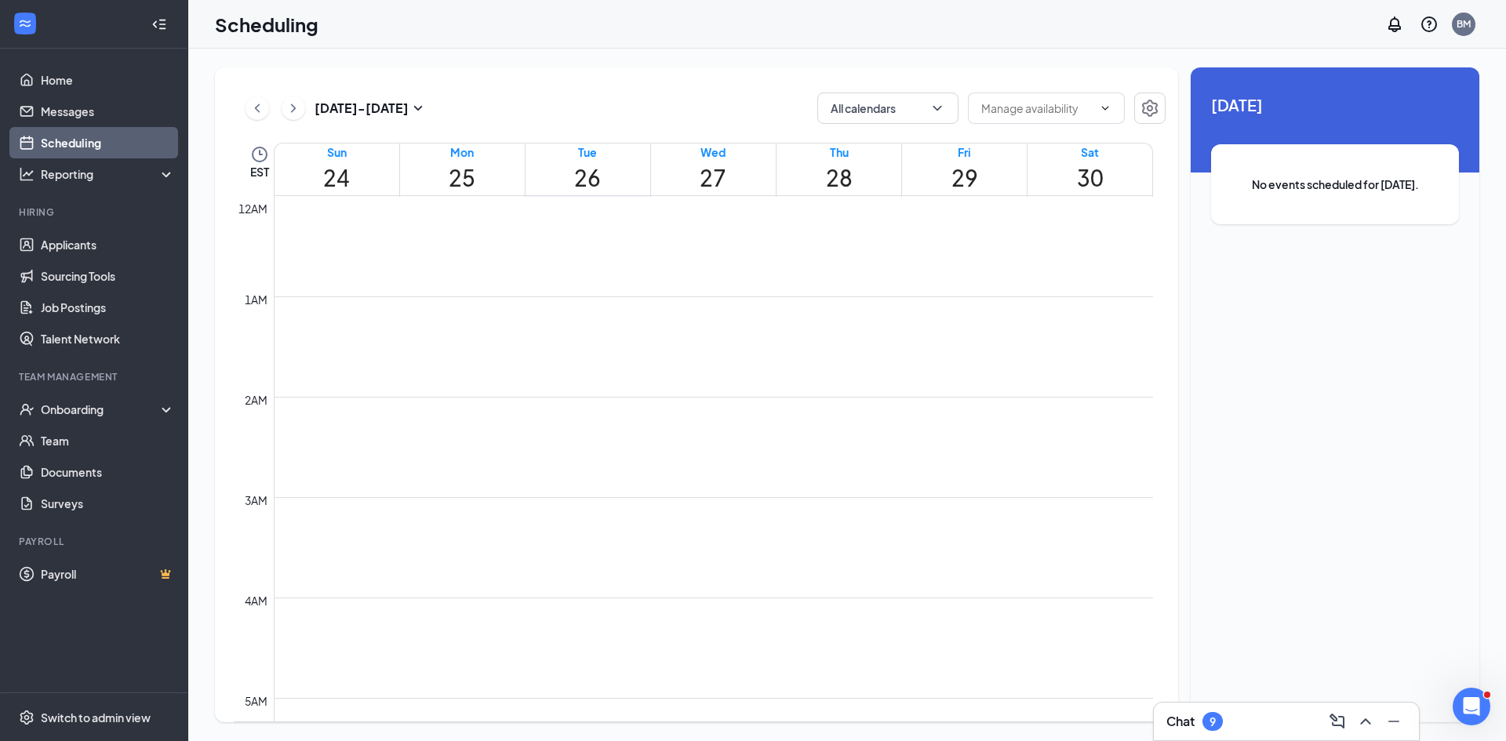
scroll to position [771, 0]
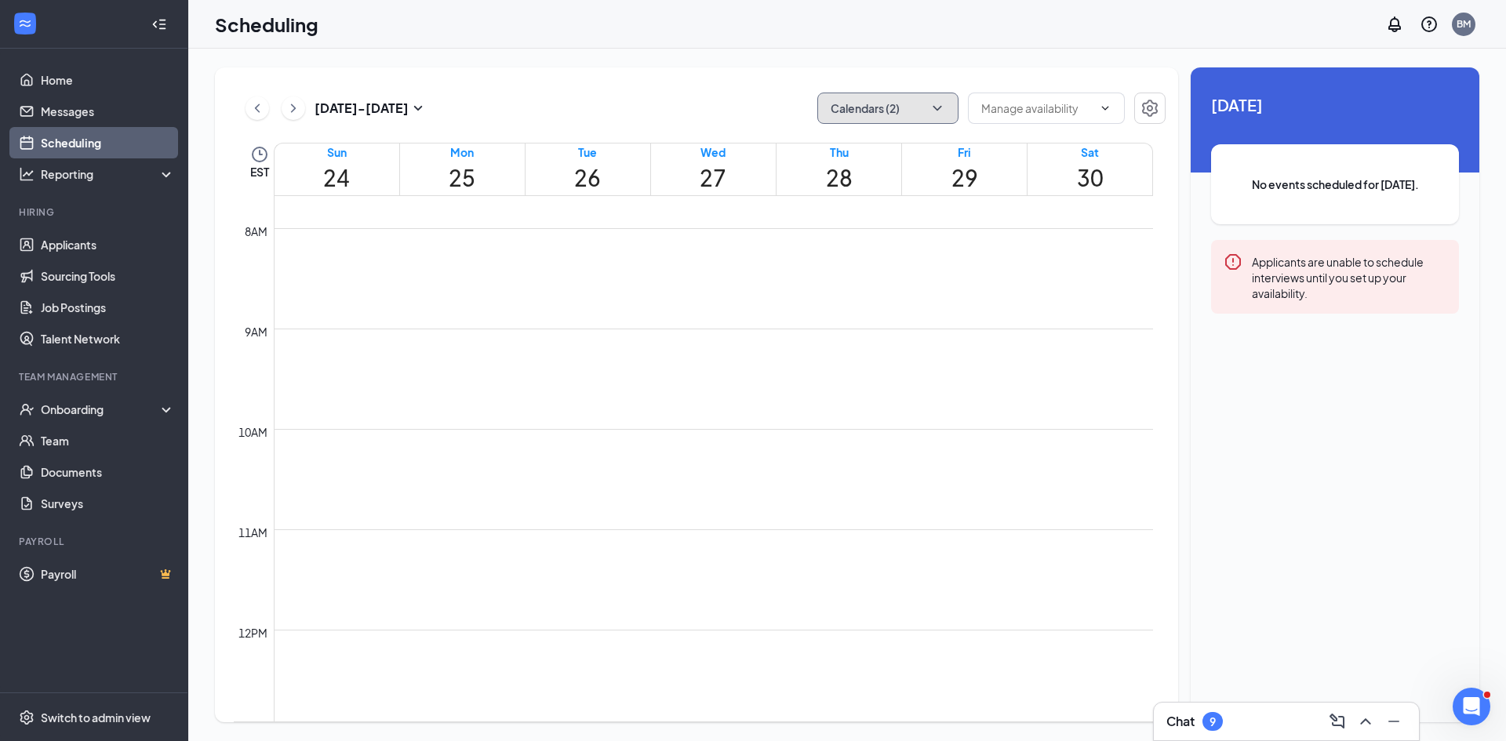
click at [935, 112] on icon "ChevronDown" at bounding box center [937, 108] width 16 height 16
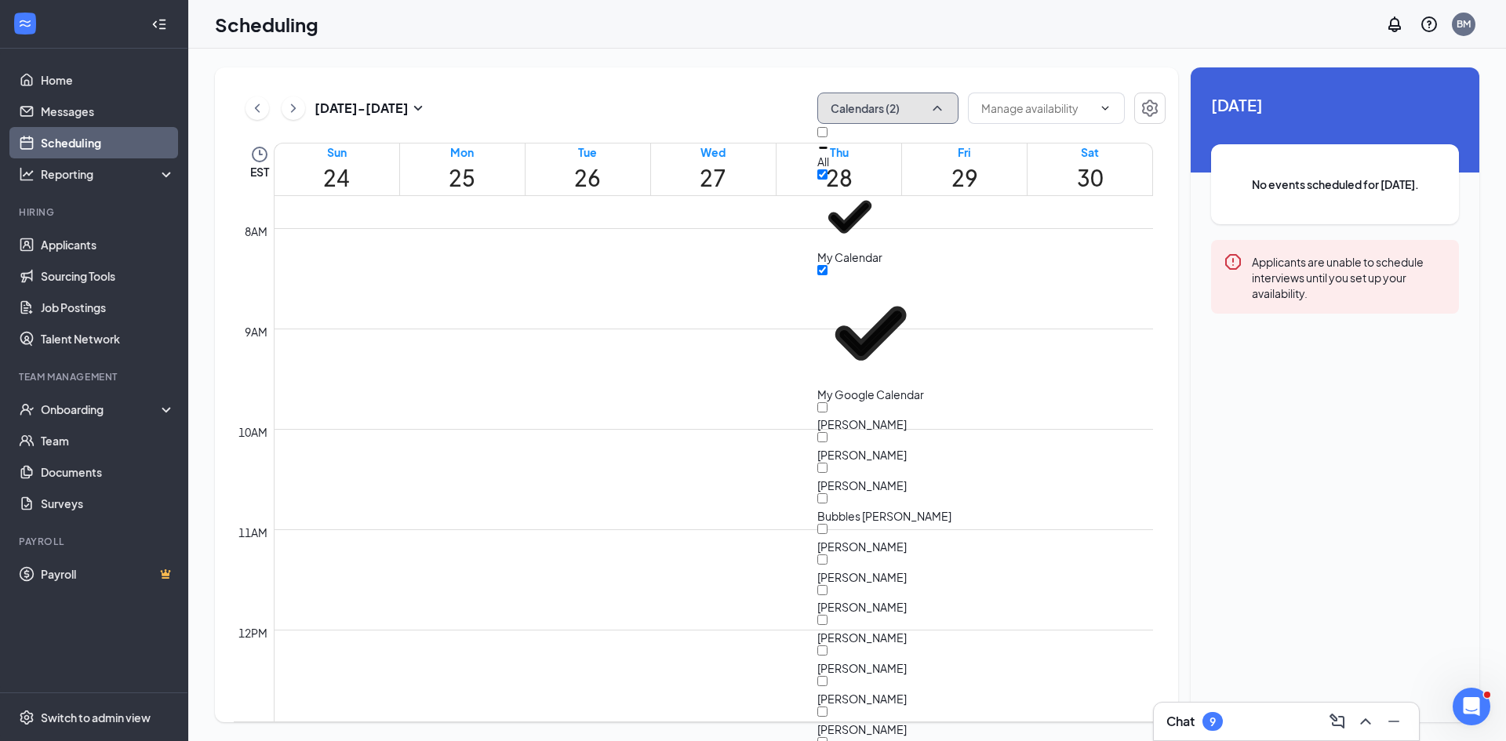
scroll to position [314, 0]
click at [827, 676] on input "Joshua Mullins" at bounding box center [822, 681] width 10 height 10
checkbox input "true"
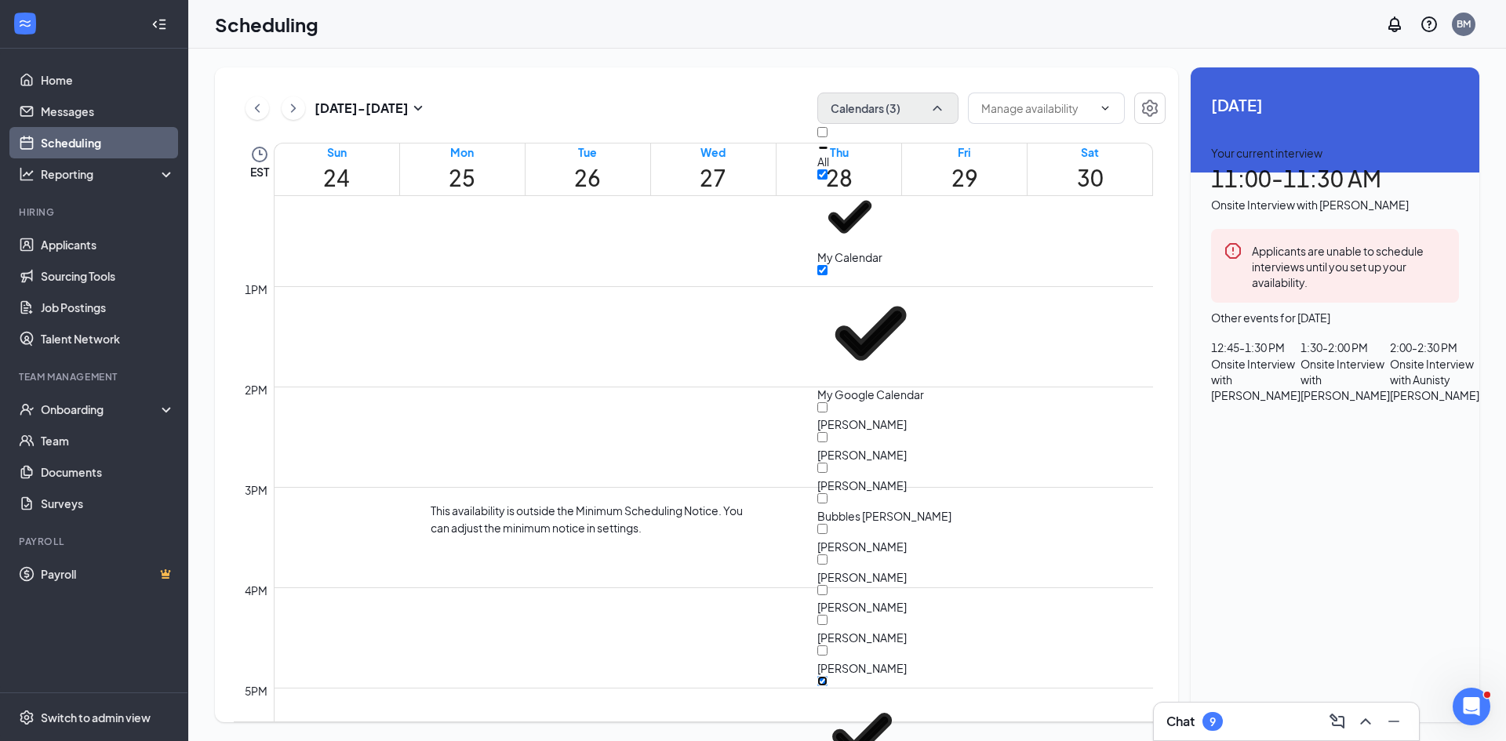
scroll to position [1712, 0]
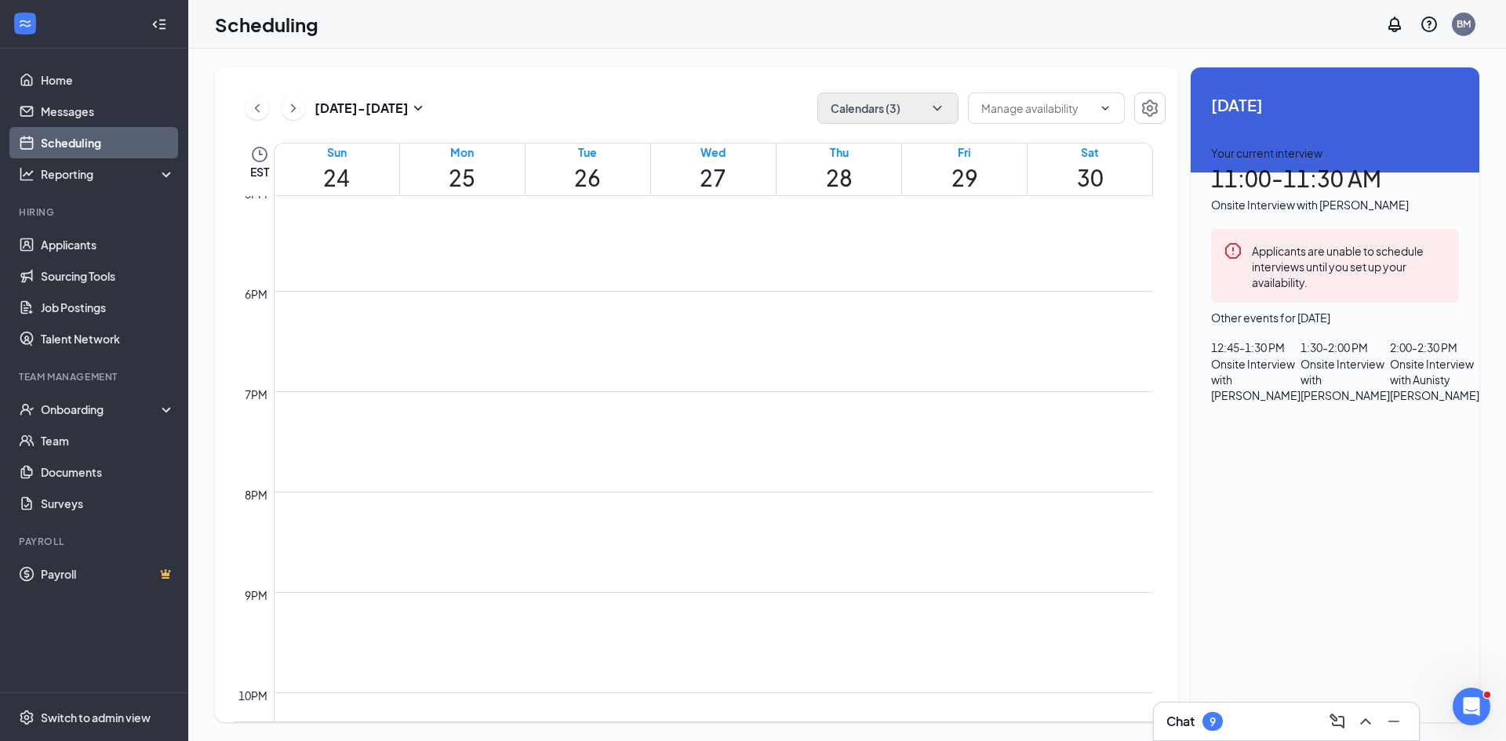
click at [659, 457] on div "1" at bounding box center [672, 446] width 27 height 21
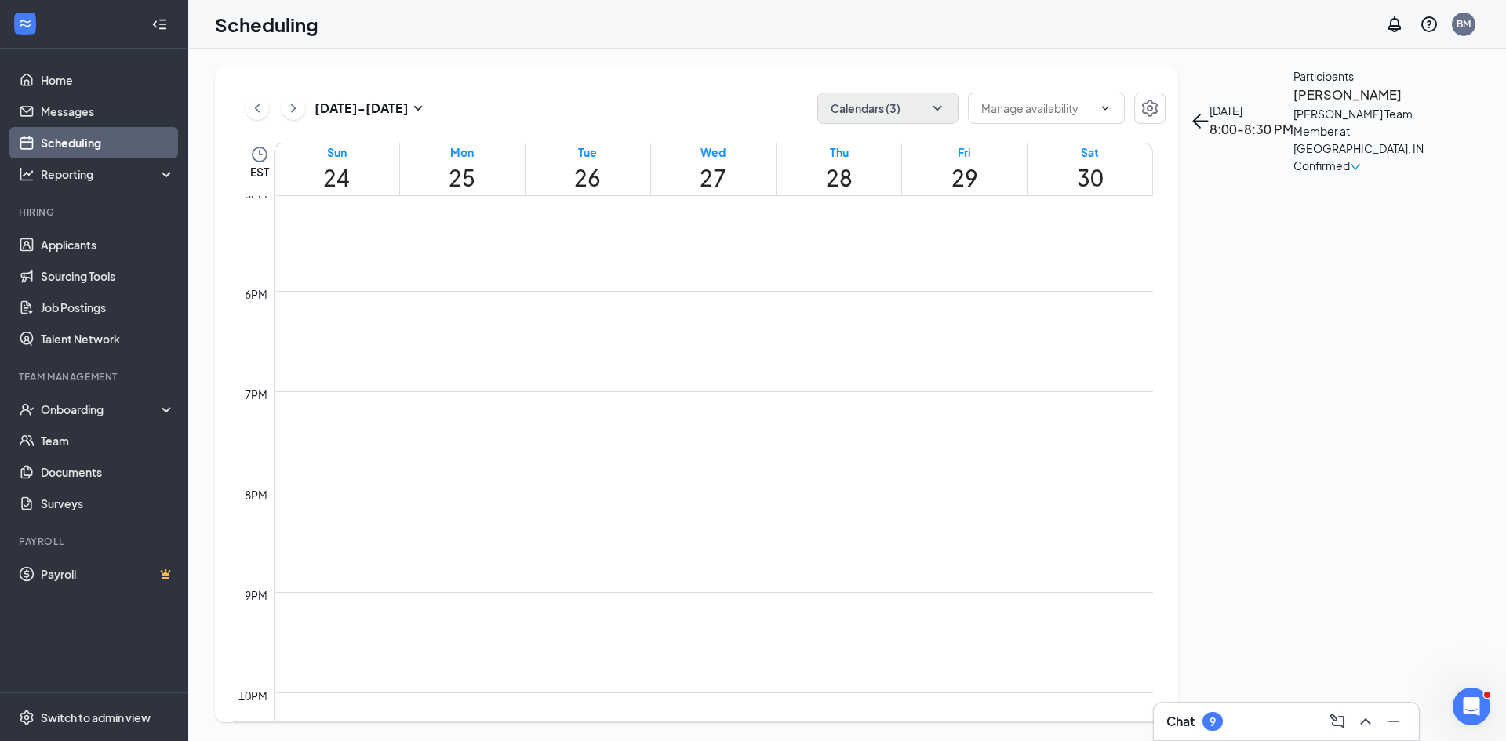
click at [1293, 105] on h3 "Kendall Jones" at bounding box center [1375, 95] width 165 height 20
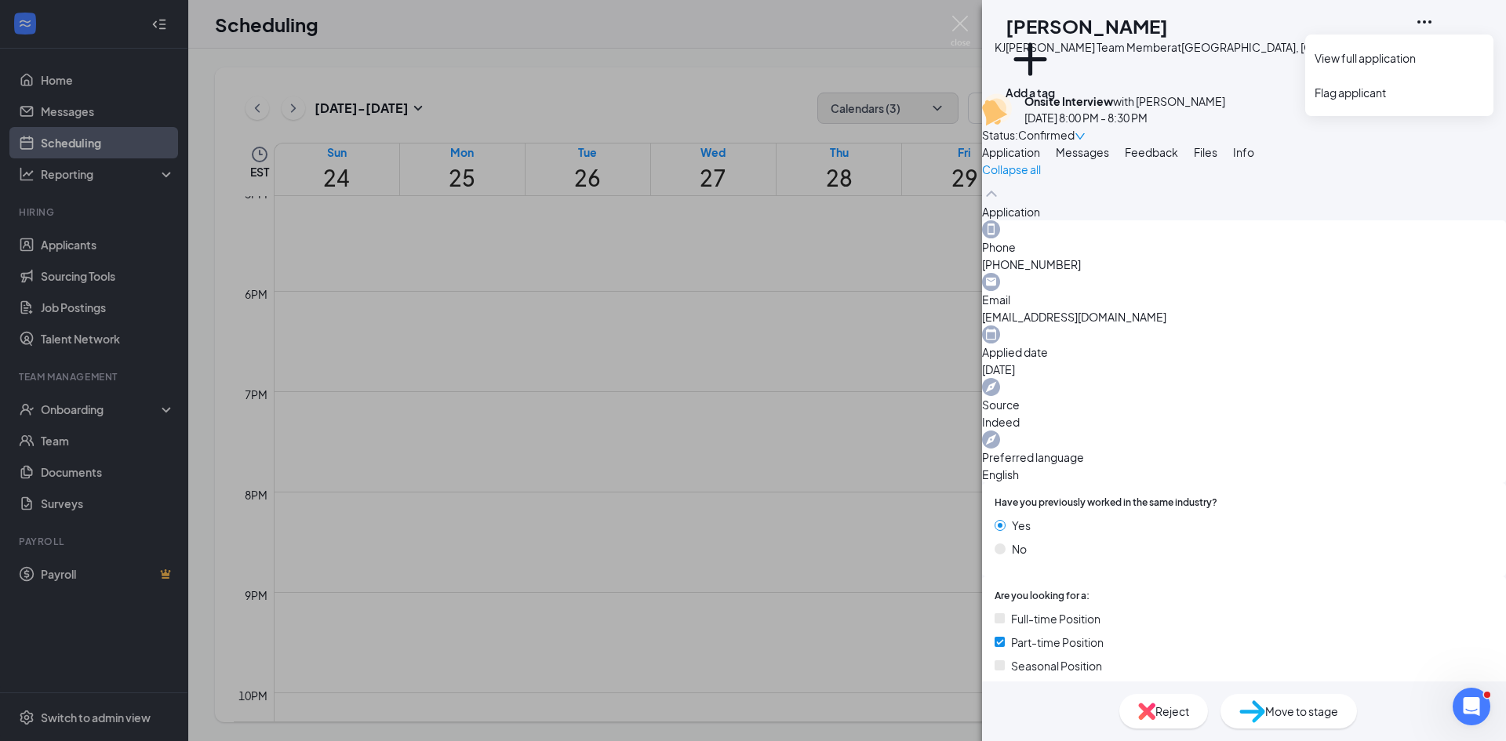
click at [1433, 26] on icon "Ellipses" at bounding box center [1424, 22] width 19 height 19
click at [1392, 57] on link "View full application" at bounding box center [1398, 58] width 169 height 16
drag, startPoint x: 942, startPoint y: 311, endPoint x: 932, endPoint y: 322, distance: 15.0
click at [943, 322] on div "KJ Kendall Jones Culver’s Team Member at South Bend, IN Add a tag Onsite Interv…" at bounding box center [753, 370] width 1506 height 741
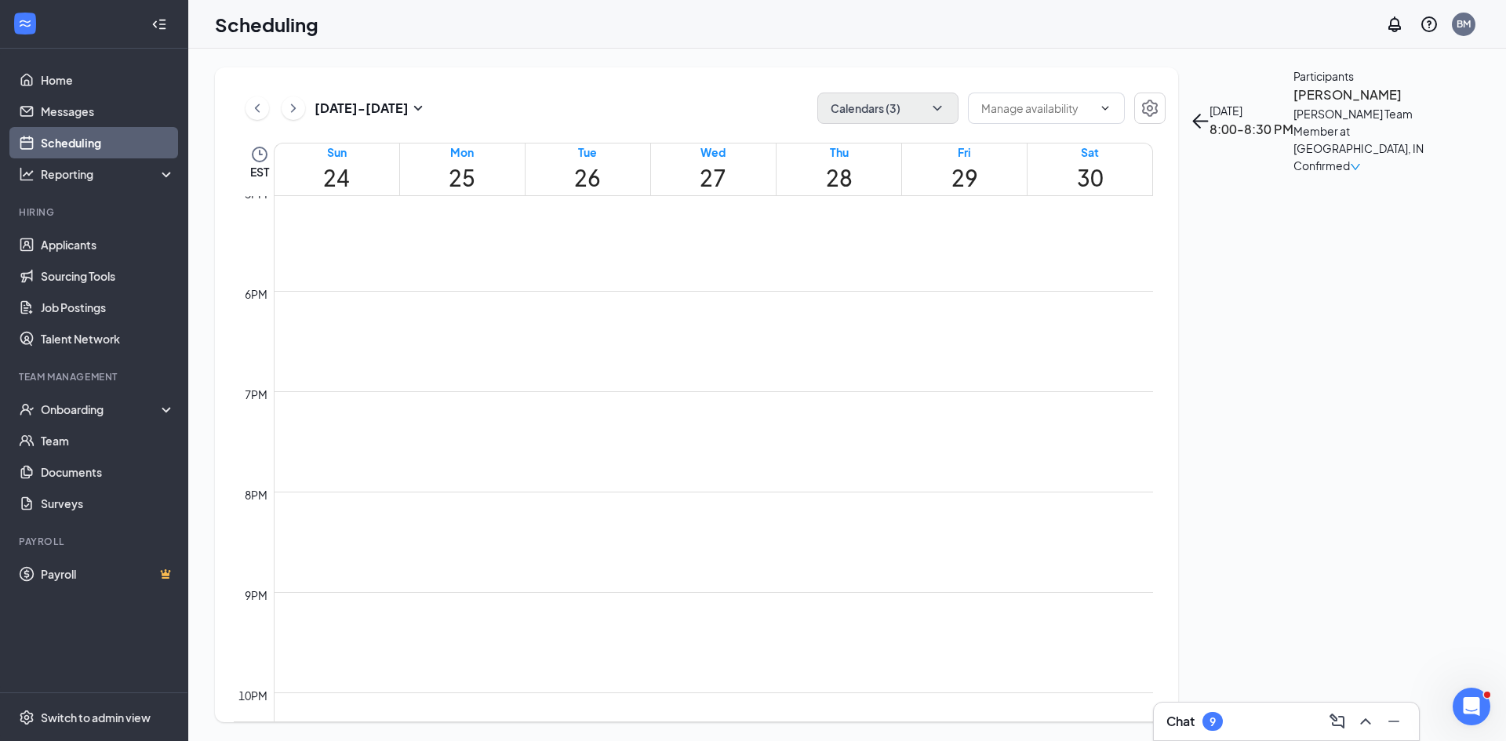
click at [685, 435] on span "8:30-9:00 PM" at bounding box center [698, 412] width 27 height 45
click at [1293, 105] on h3 "[PERSON_NAME]" at bounding box center [1375, 95] width 165 height 20
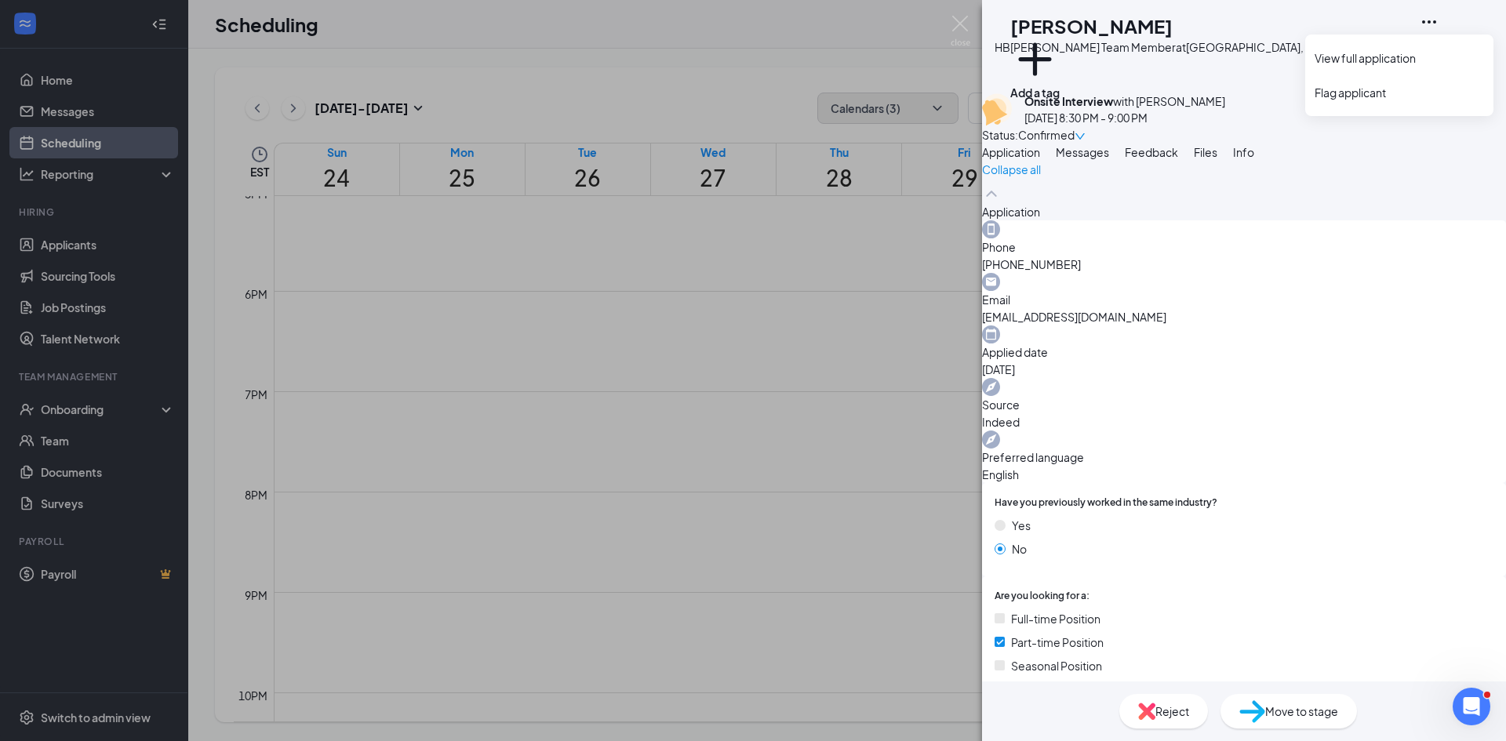
click at [1438, 18] on icon "Ellipses" at bounding box center [1428, 22] width 19 height 19
click at [1458, 52] on link "View full application" at bounding box center [1398, 58] width 169 height 16
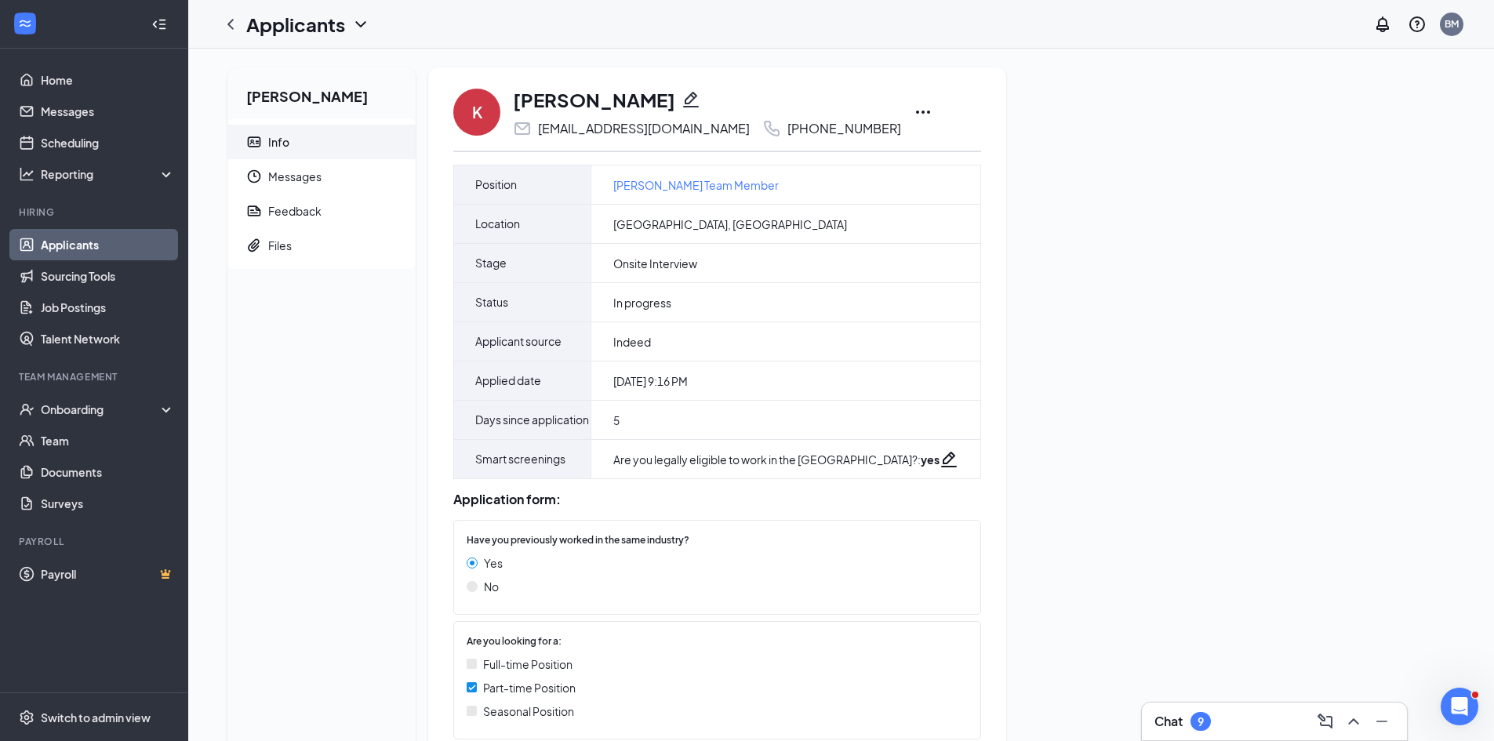
click at [914, 112] on icon "Ellipses" at bounding box center [923, 112] width 19 height 19
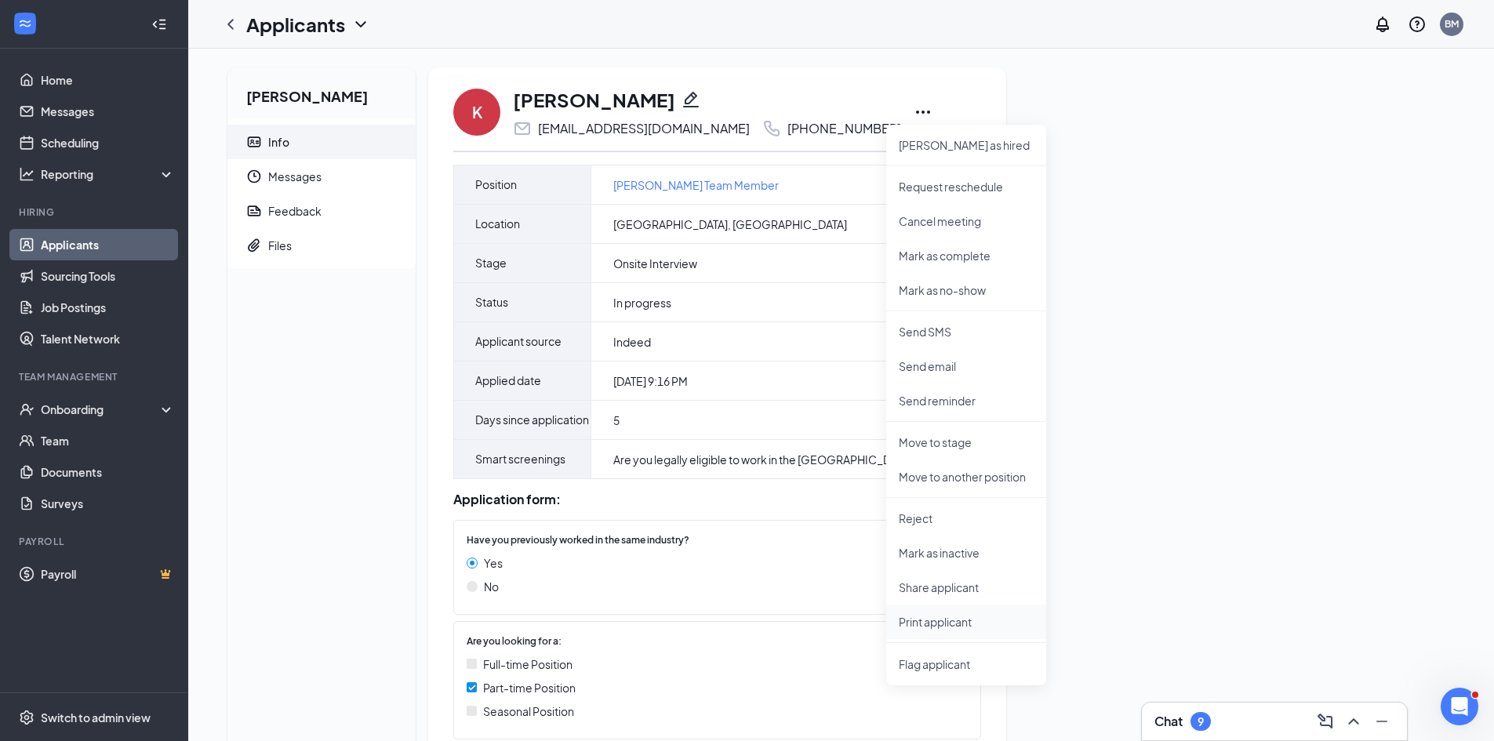
click at [953, 633] on li "Print applicant" at bounding box center [966, 622] width 160 height 35
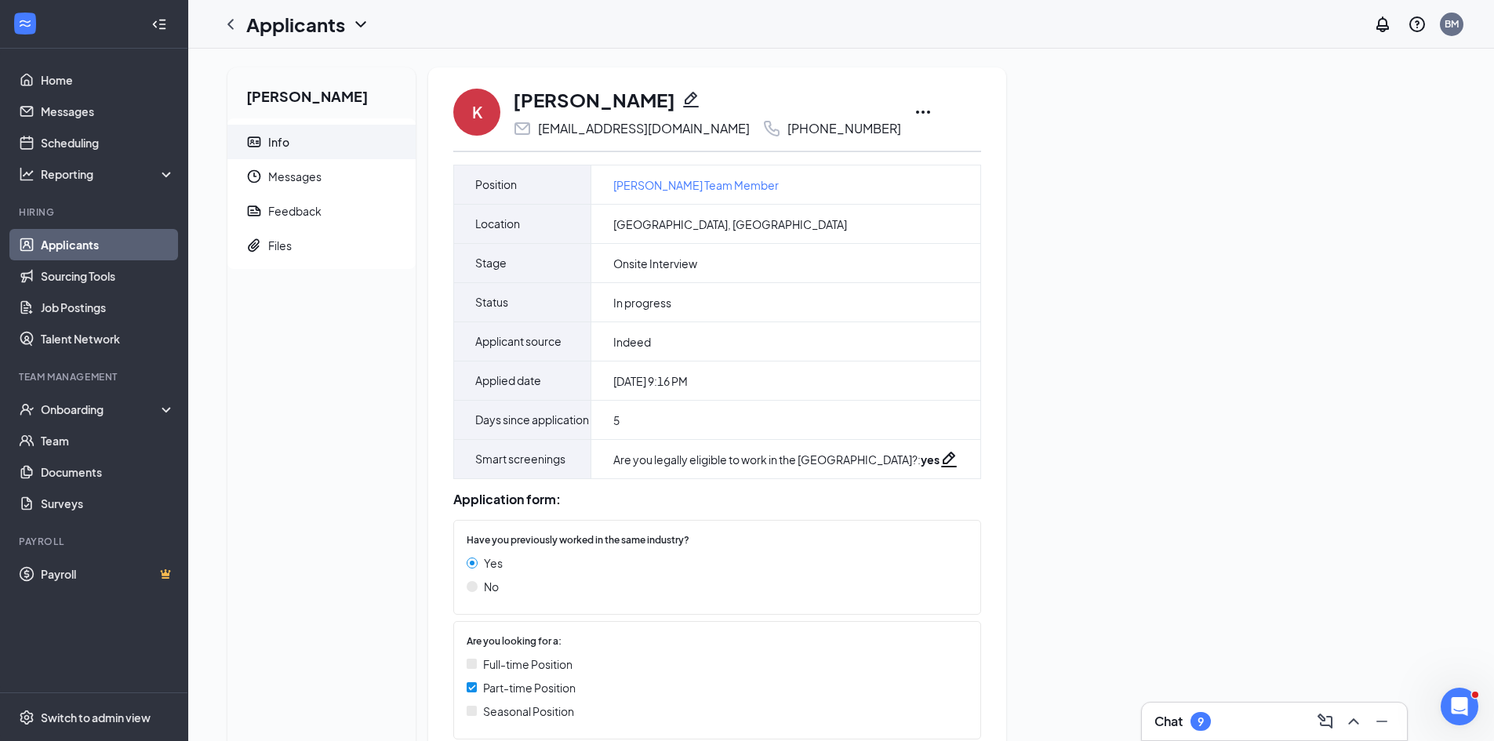
click at [1424, 0] on div "Applicants BM" at bounding box center [841, 24] width 1306 height 49
click at [916, 112] on icon "Ellipses" at bounding box center [923, 112] width 14 height 3
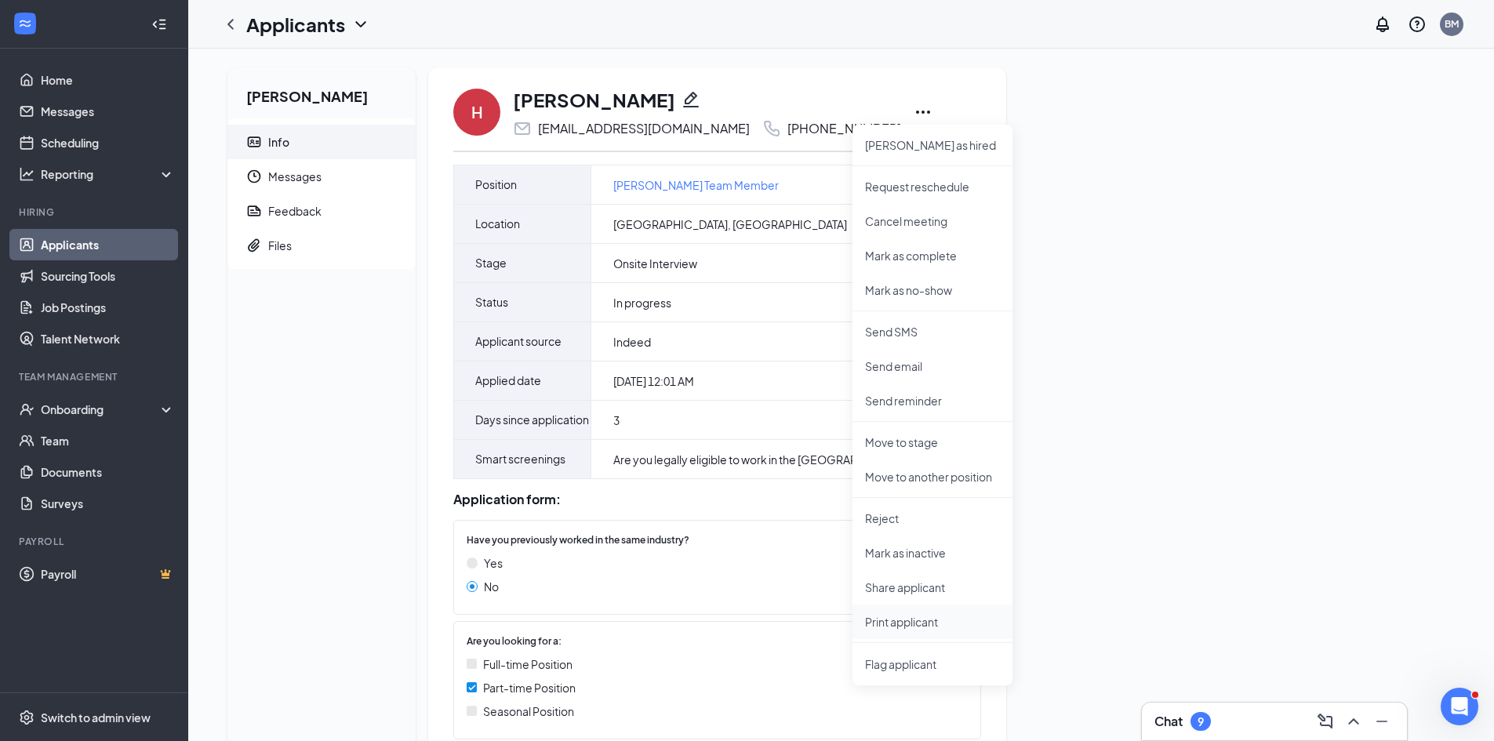
click at [922, 623] on p "Print applicant" at bounding box center [932, 622] width 135 height 16
